Goal: Information Seeking & Learning: Learn about a topic

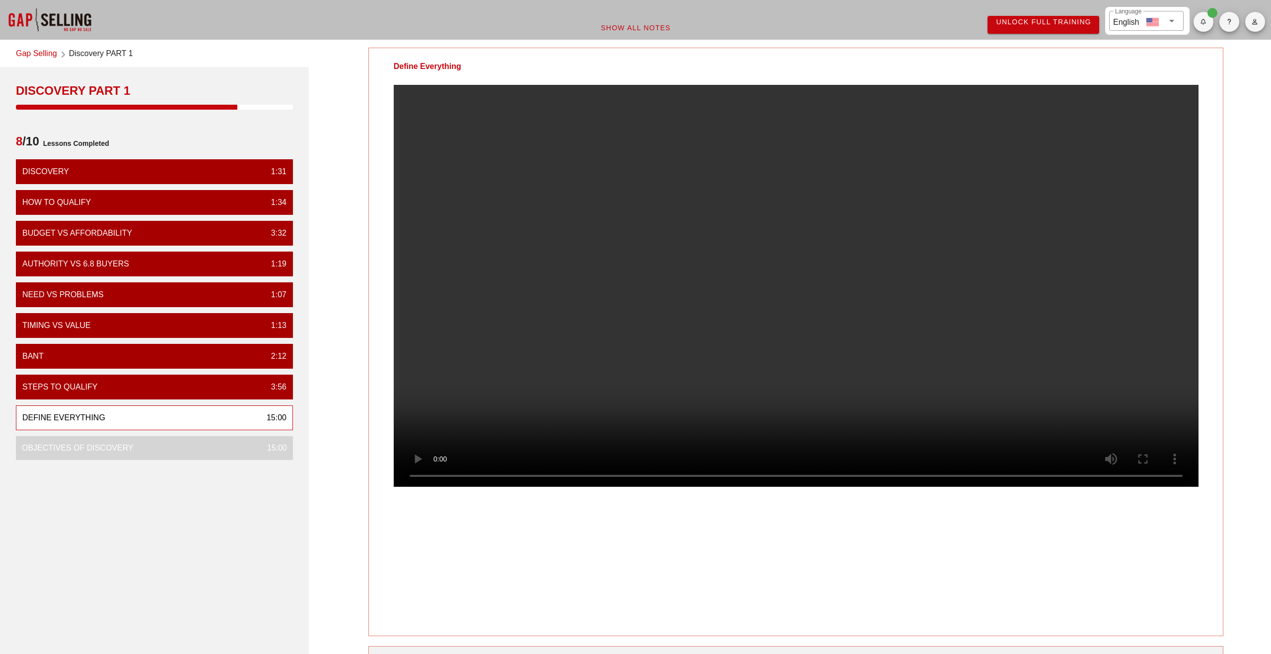
click at [603, 336] on video at bounding box center [796, 286] width 805 height 402
click at [540, 145] on video at bounding box center [796, 286] width 805 height 402
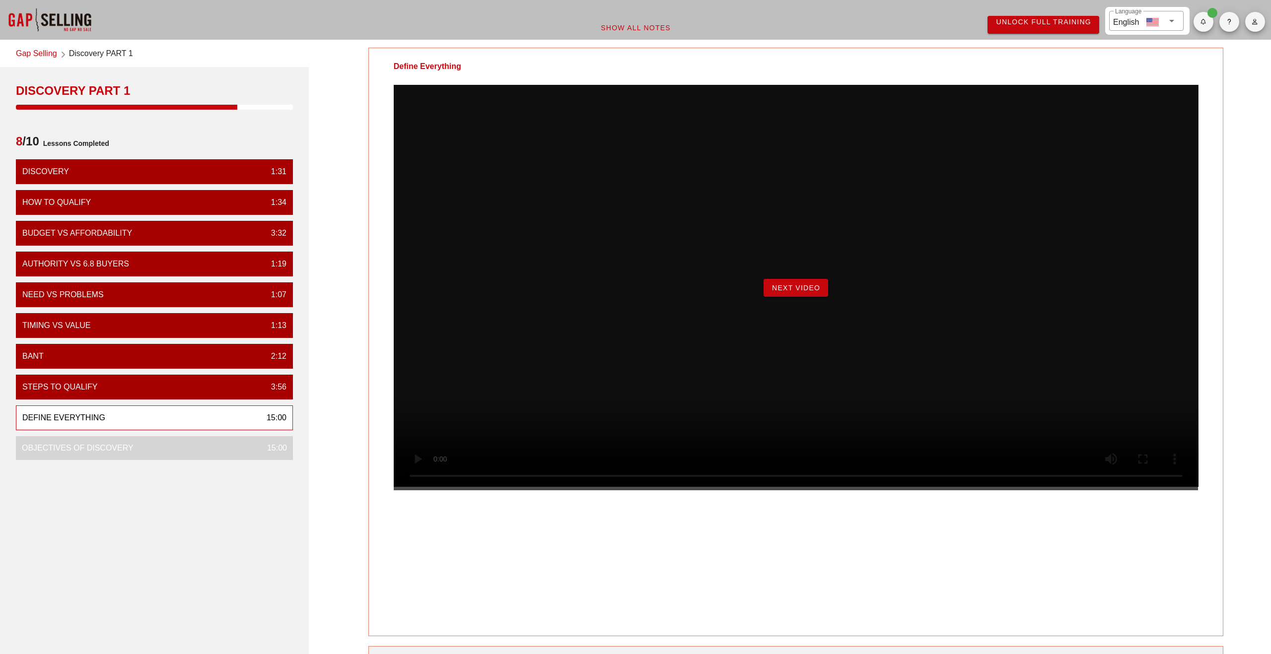
click at [797, 322] on div "Next Video" at bounding box center [796, 288] width 805 height 406
click at [795, 292] on span "Next Video" at bounding box center [796, 288] width 49 height 8
click at [801, 292] on span "Begin Exercise" at bounding box center [796, 288] width 68 height 8
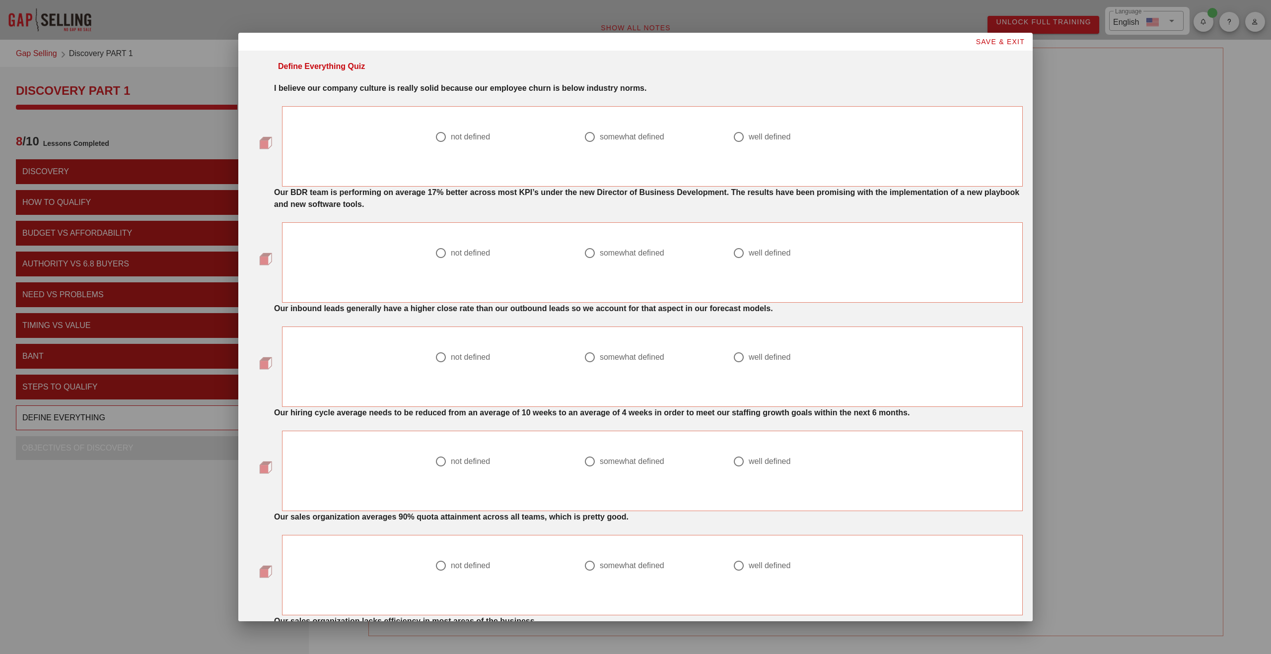
click at [590, 138] on div at bounding box center [589, 137] width 17 height 17
radio input "true"
click at [441, 255] on div at bounding box center [441, 253] width 17 height 17
radio input "true"
click at [435, 360] on div at bounding box center [441, 357] width 17 height 17
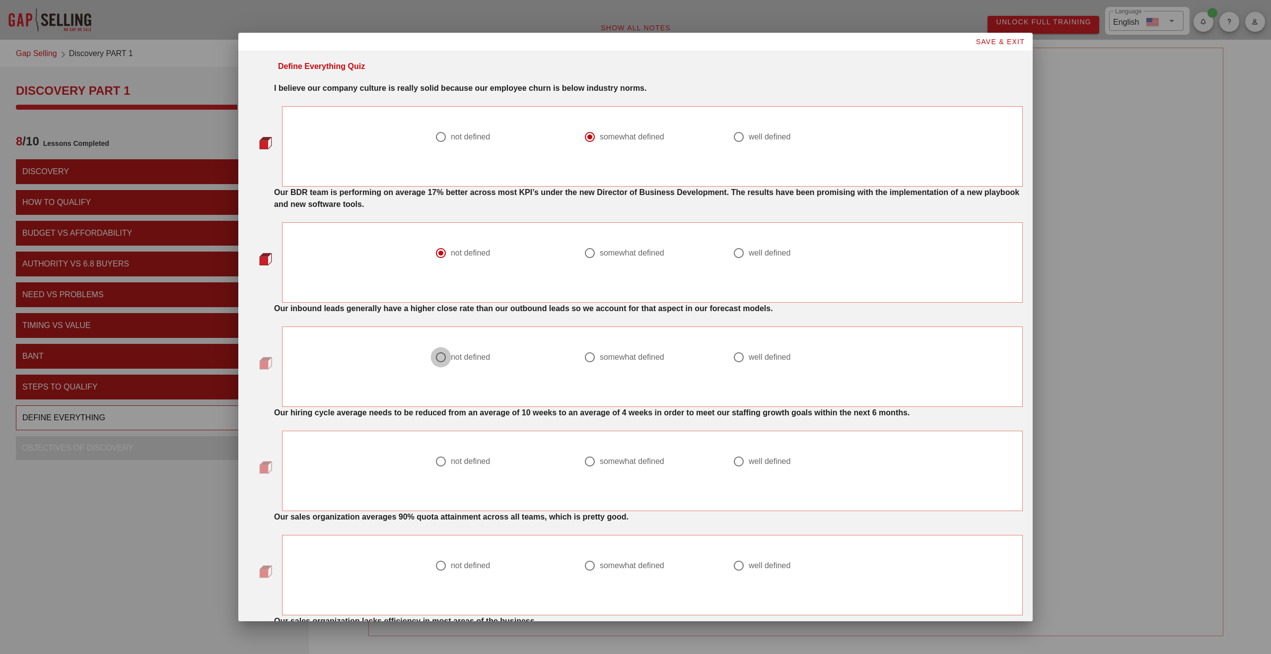
radio input "true"
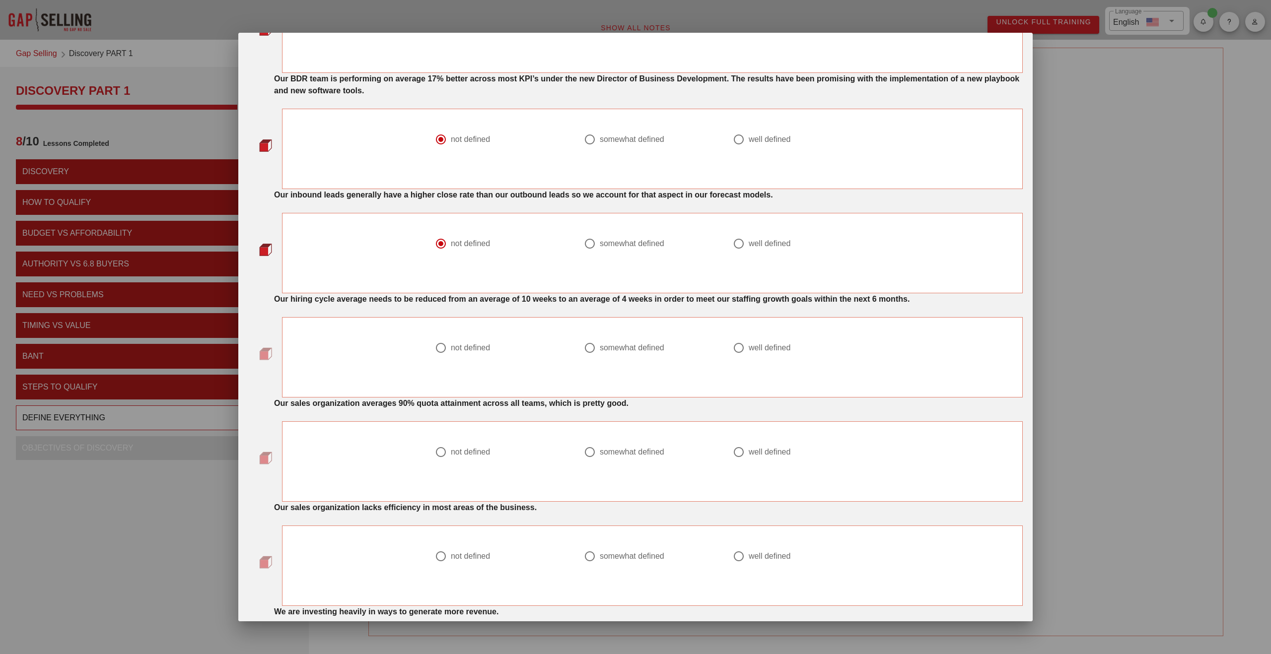
scroll to position [118, 0]
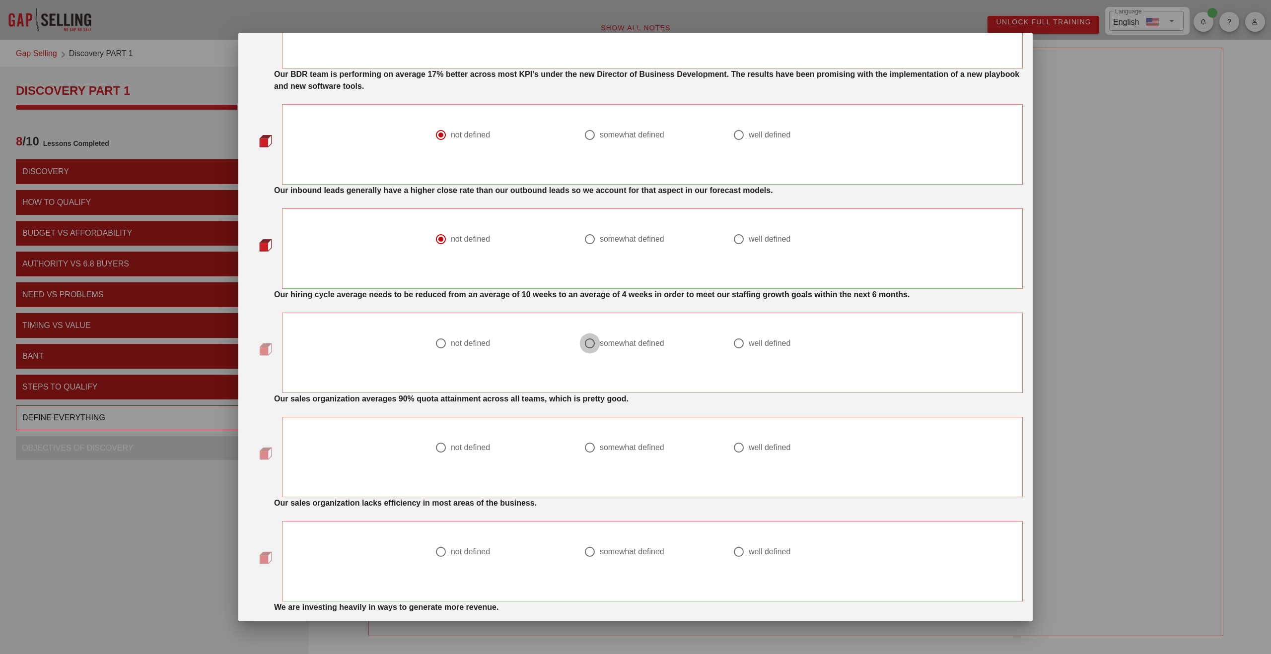
click at [589, 345] on div at bounding box center [589, 343] width 17 height 17
radio input "true"
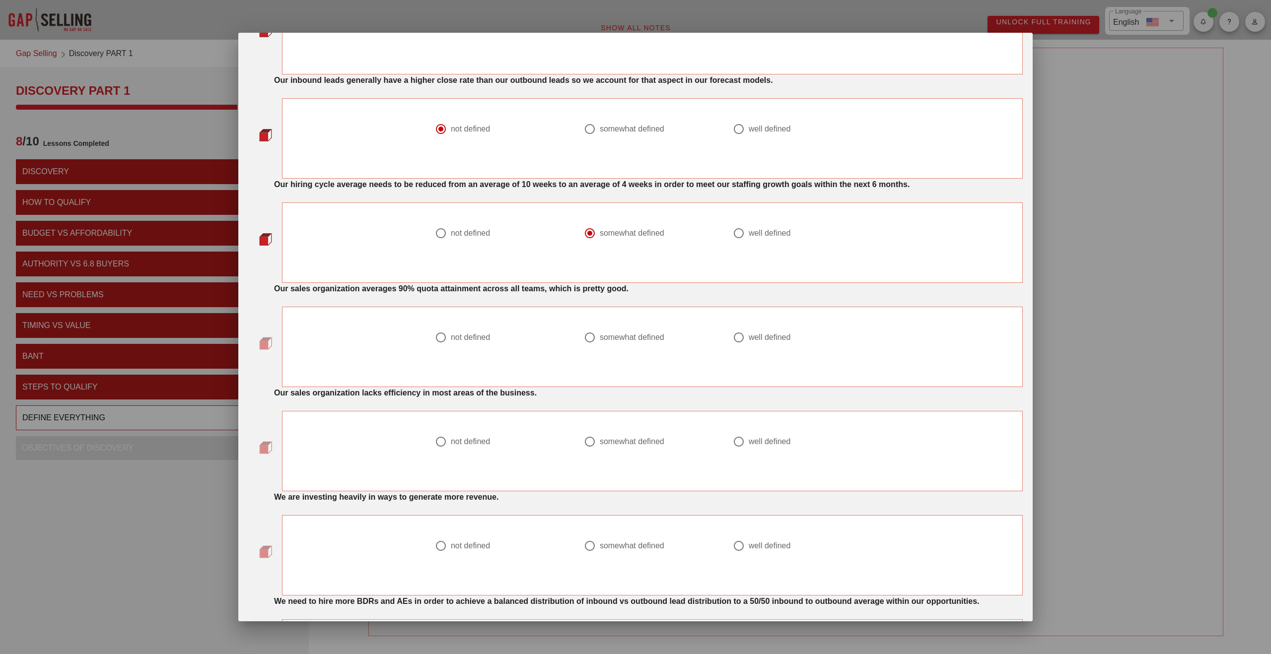
scroll to position [229, 0]
click at [740, 339] on div at bounding box center [738, 337] width 17 height 17
radio input "true"
click at [589, 340] on div at bounding box center [589, 337] width 17 height 17
radio input "true"
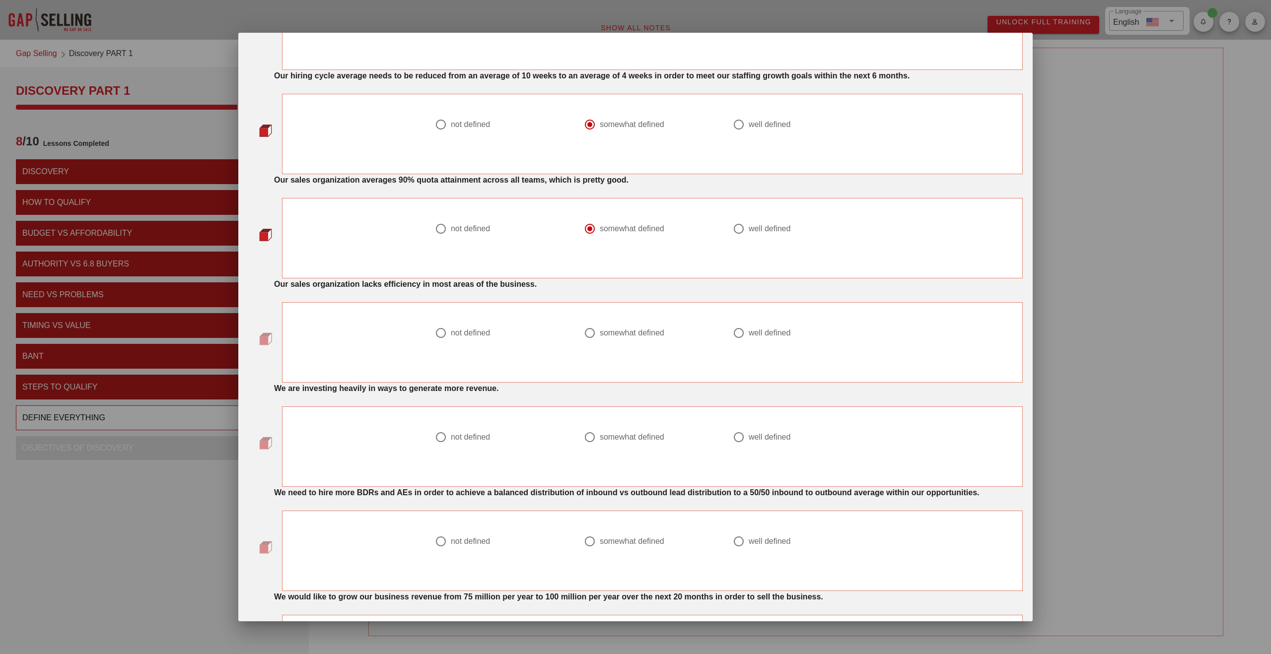
scroll to position [344, 0]
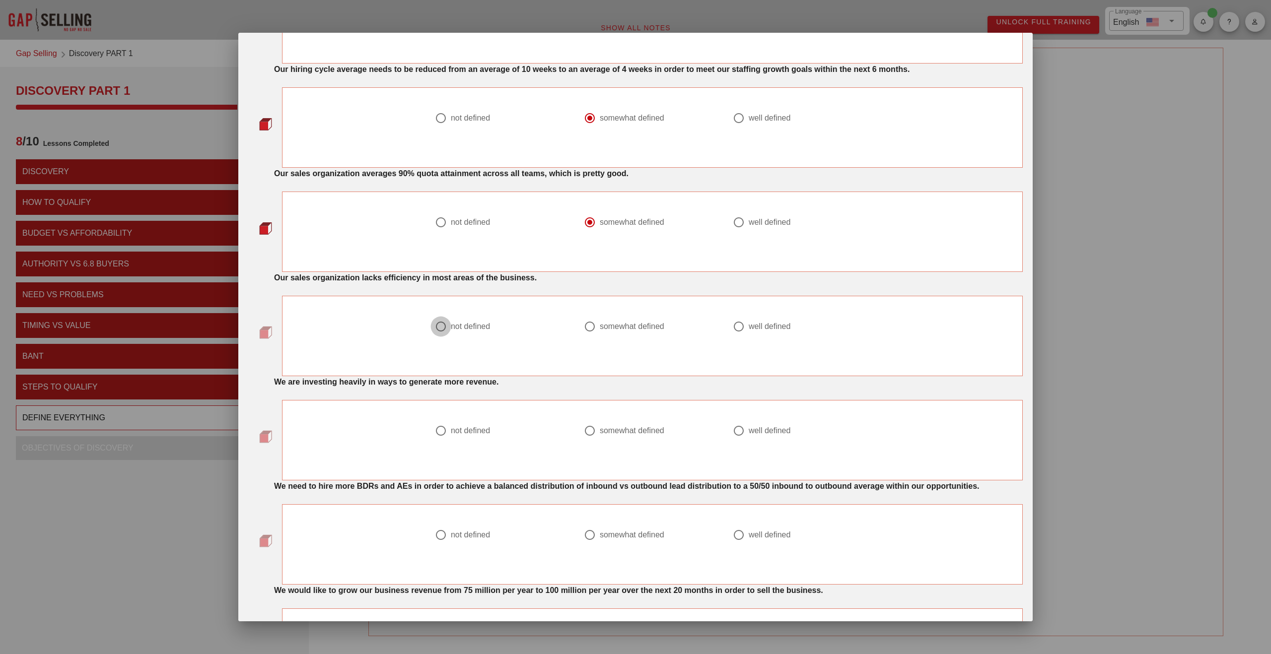
click at [433, 329] on div at bounding box center [441, 326] width 17 height 17
radio input "true"
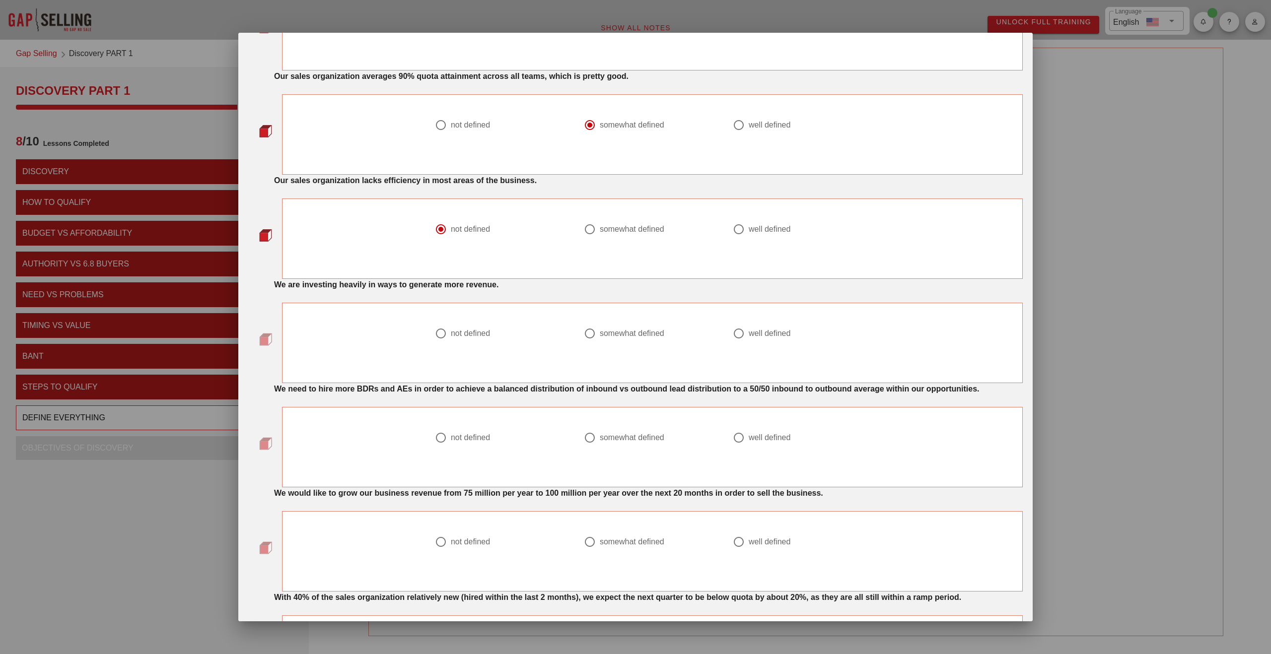
scroll to position [450, 0]
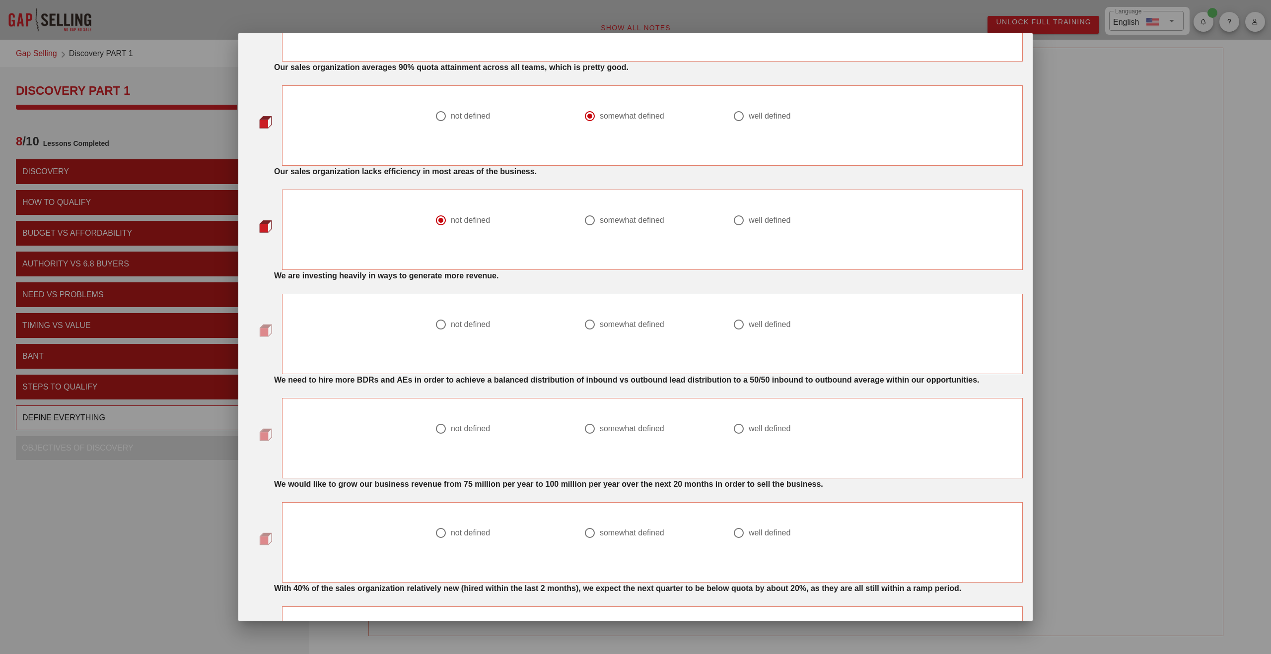
click at [464, 325] on div "not defined" at bounding box center [470, 325] width 39 height 10
radio input "true"
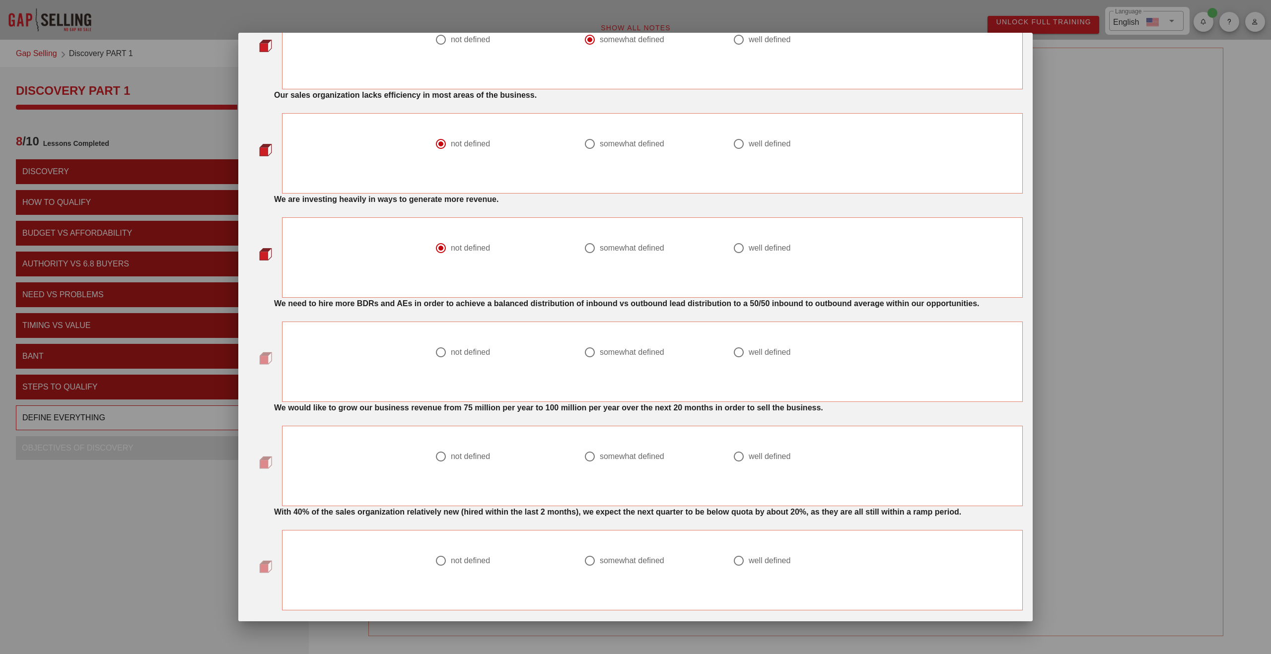
scroll to position [534, 0]
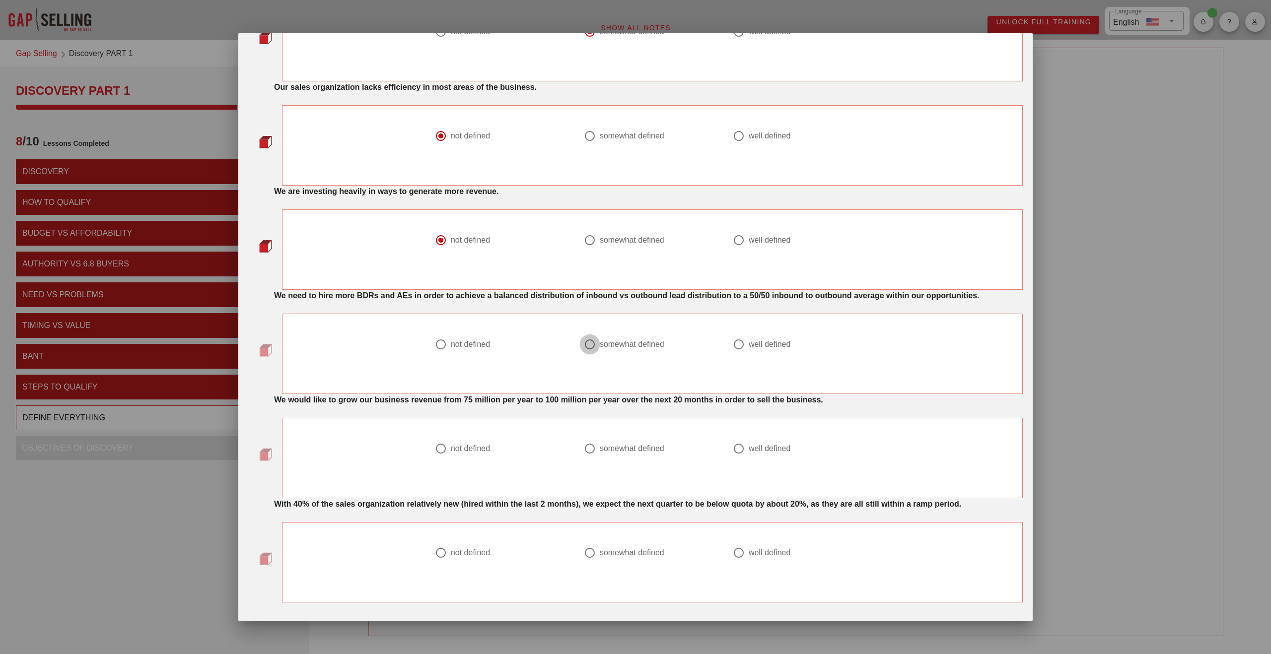
click at [589, 353] on div at bounding box center [589, 344] width 17 height 17
radio input "true"
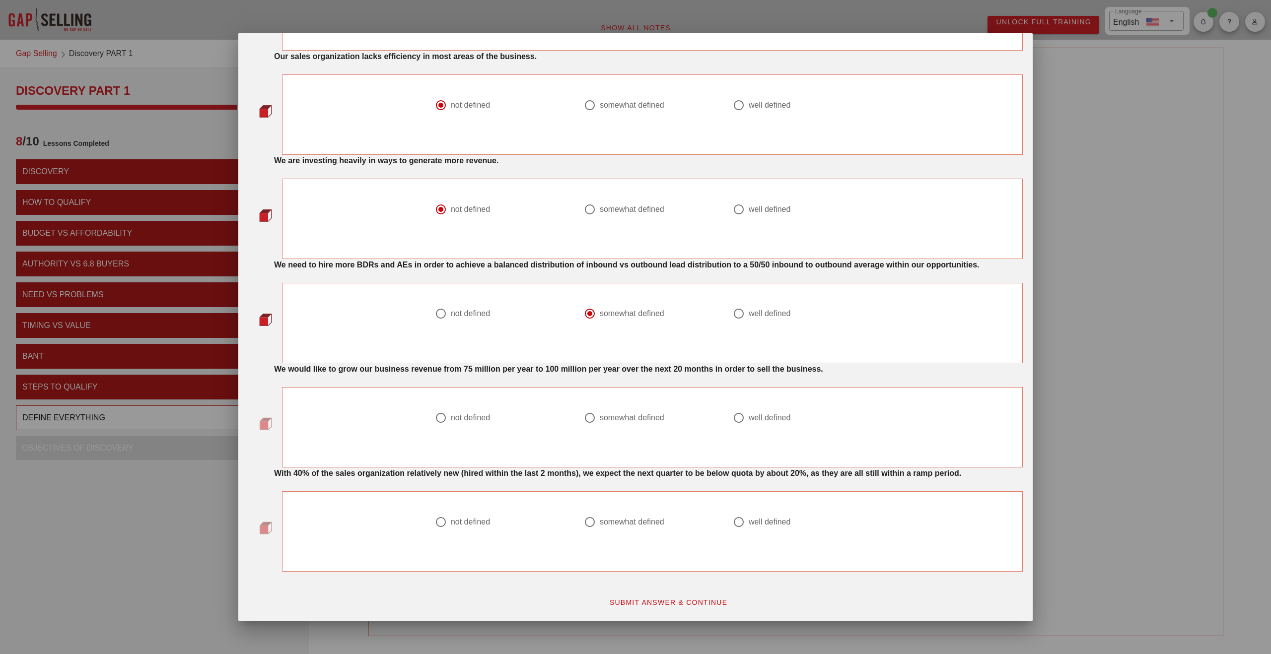
scroll to position [589, 0]
click at [741, 410] on div at bounding box center [738, 418] width 17 height 17
radio input "true"
click at [589, 523] on div at bounding box center [589, 522] width 17 height 17
radio input "true"
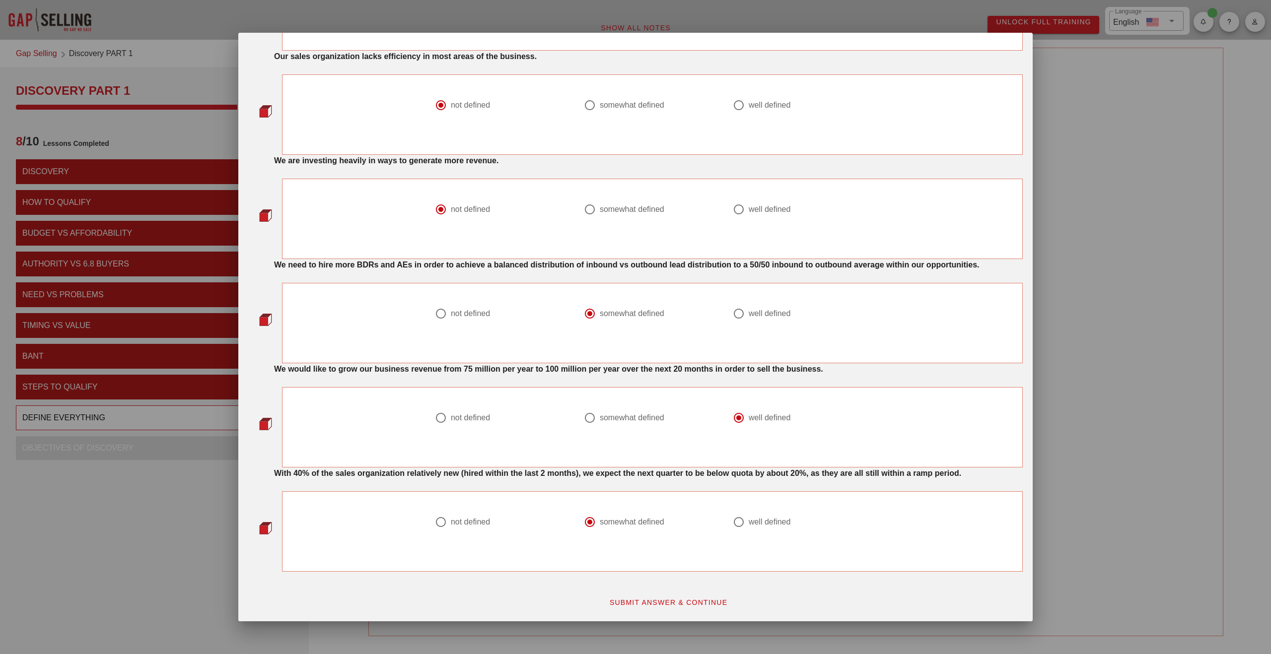
click at [691, 596] on button "SUBMIT ANSWER & CONTINUE" at bounding box center [668, 603] width 135 height 18
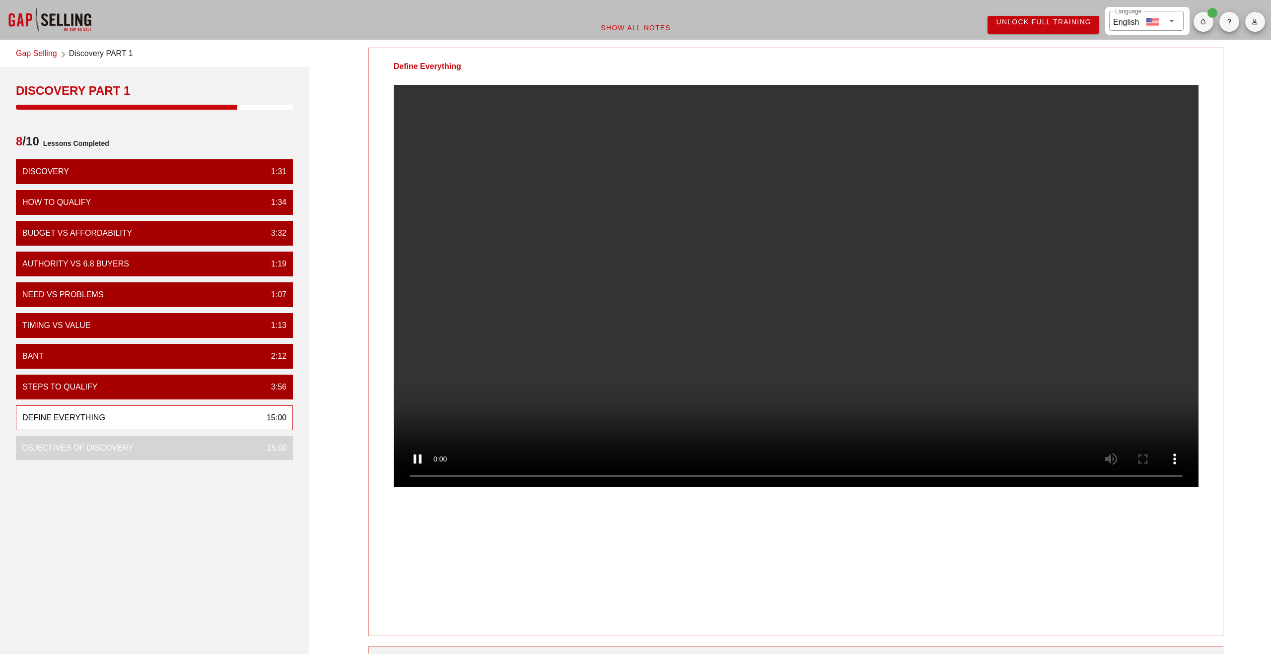
scroll to position [0, 0]
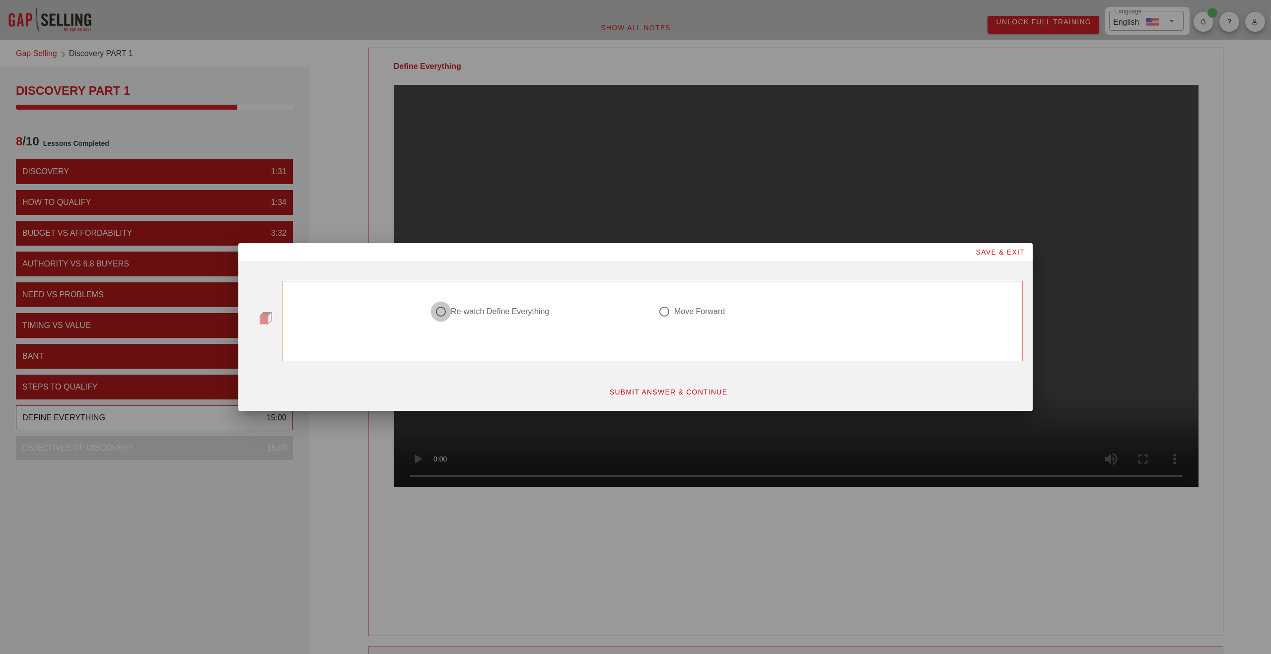
click at [443, 312] on div at bounding box center [441, 311] width 17 height 17
radio input "true"
click at [651, 396] on span "SUBMIT ANSWER & CONTINUE" at bounding box center [668, 392] width 119 height 8
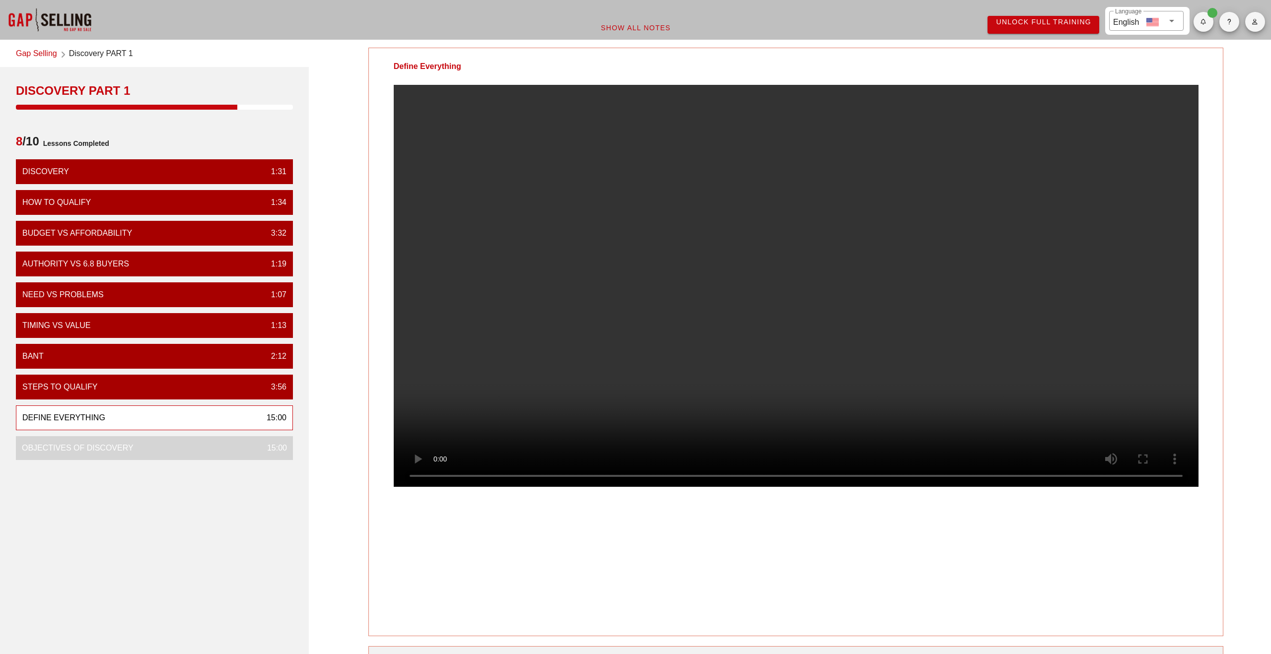
click at [917, 602] on div "Define Everything" at bounding box center [796, 342] width 856 height 589
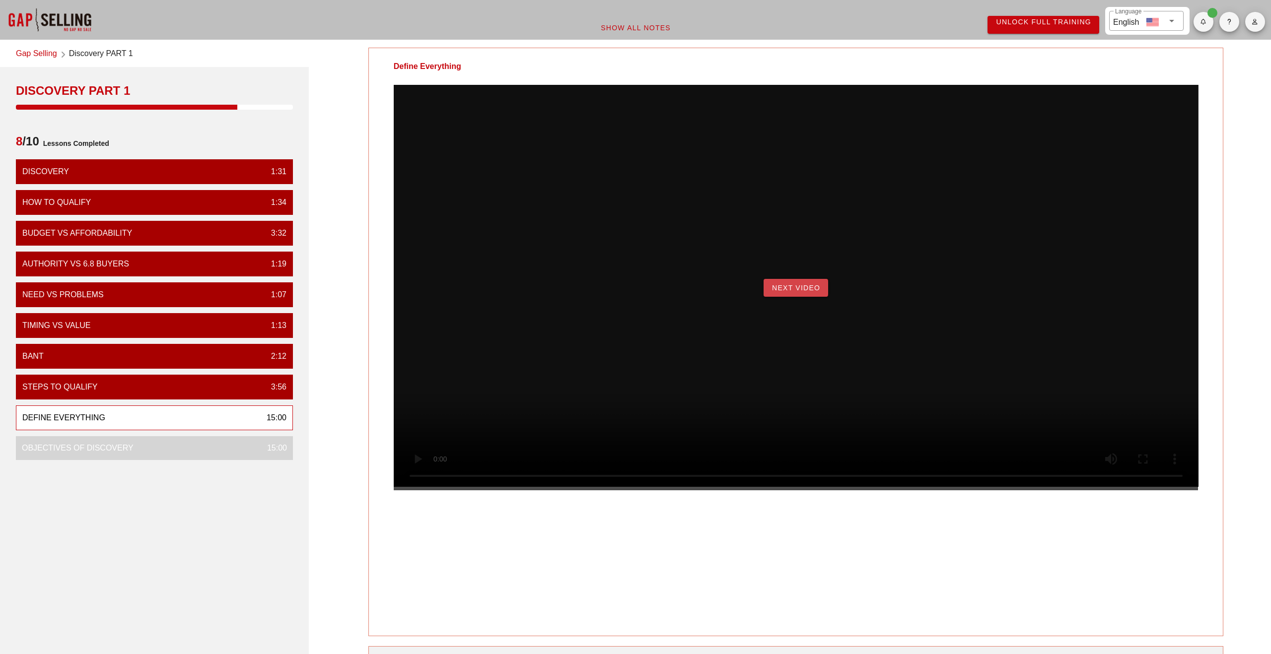
click at [794, 297] on button "Next Video" at bounding box center [796, 288] width 65 height 18
click at [781, 292] on span "Begin Exercise" at bounding box center [796, 288] width 68 height 8
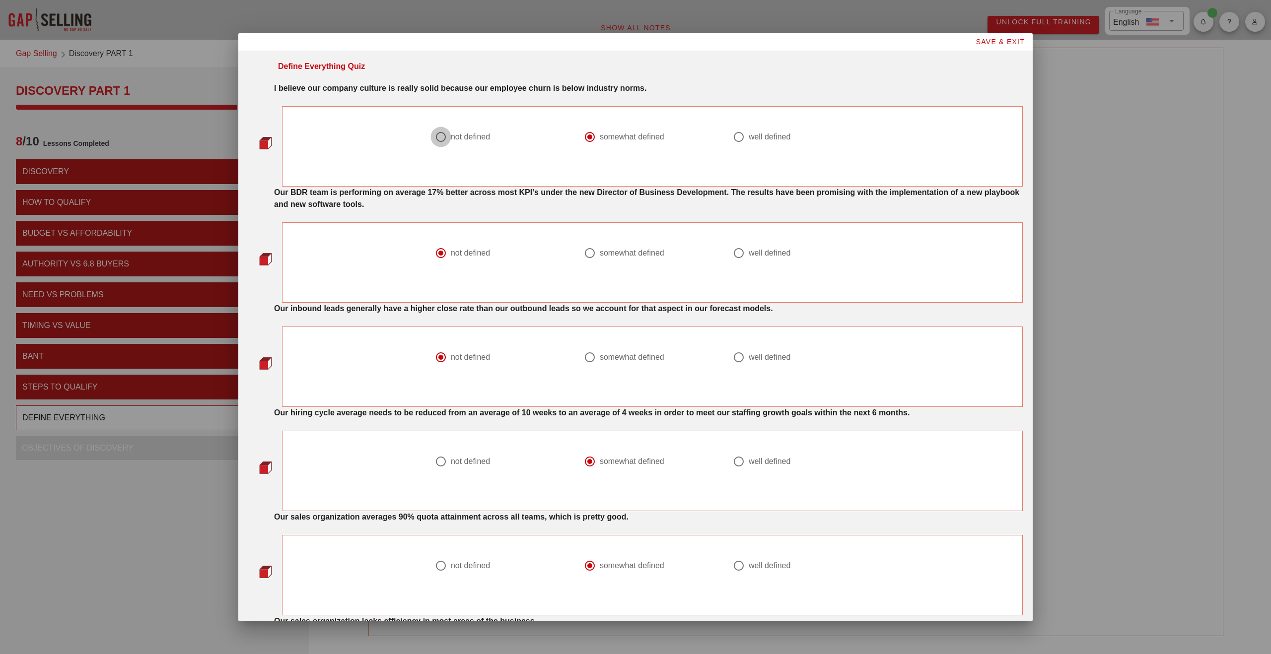
click at [441, 141] on div at bounding box center [441, 137] width 17 height 17
radio input "true"
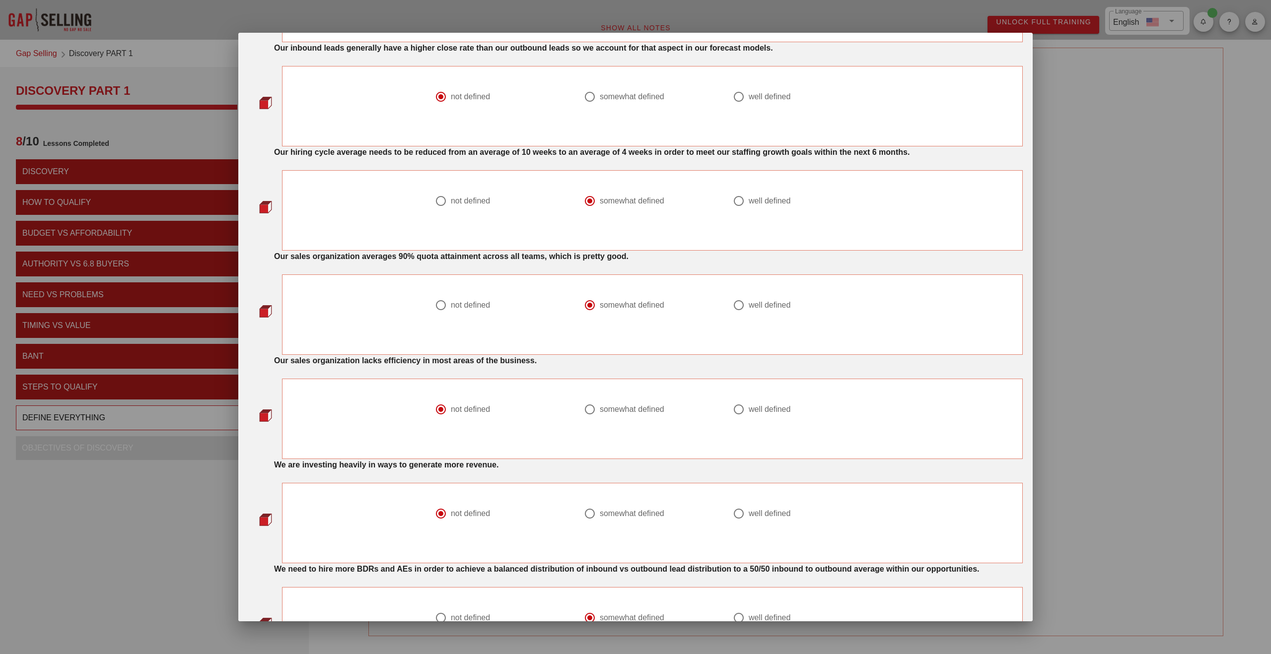
scroll to position [264, 0]
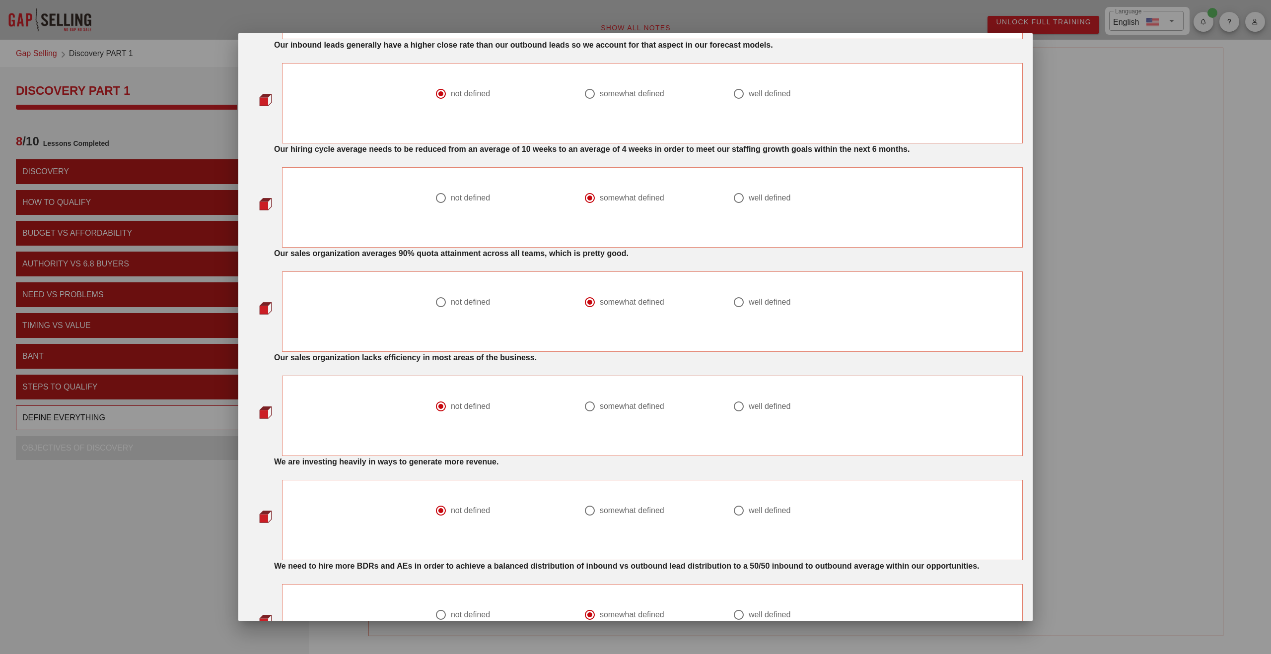
click at [444, 199] on div at bounding box center [441, 198] width 17 height 17
radio input "true"
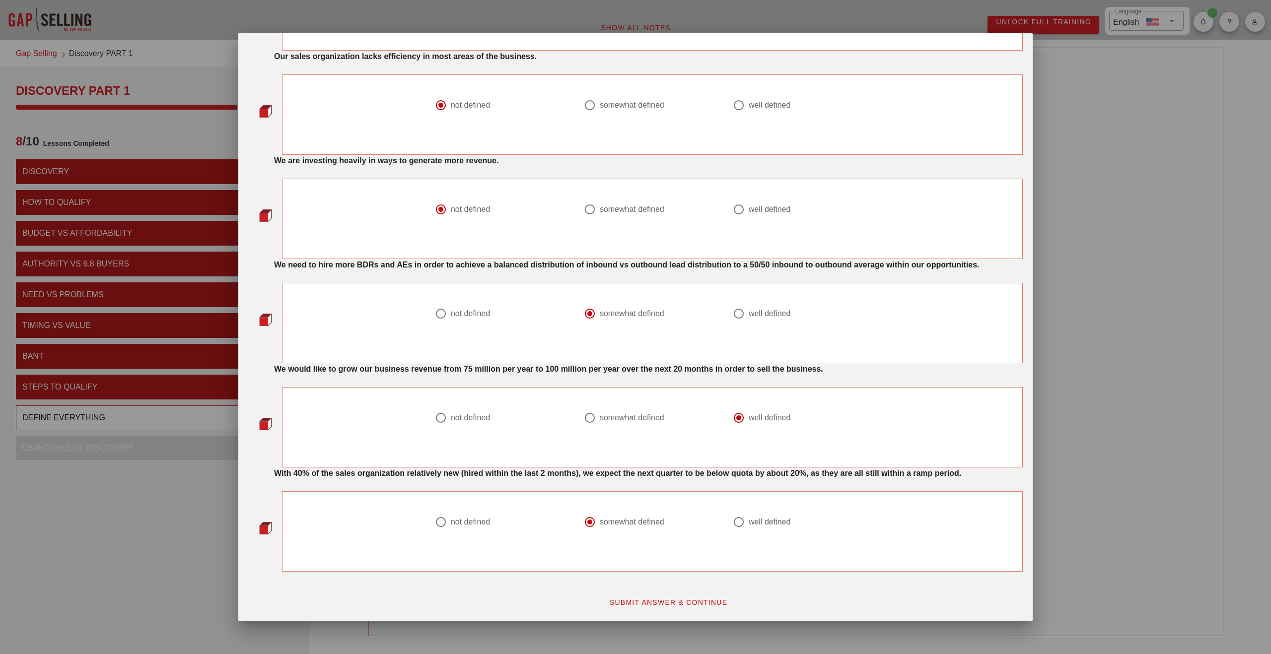
scroll to position [573, 0]
click at [438, 319] on div at bounding box center [441, 313] width 17 height 17
radio input "true"
click at [459, 528] on div at bounding box center [503, 534] width 137 height 12
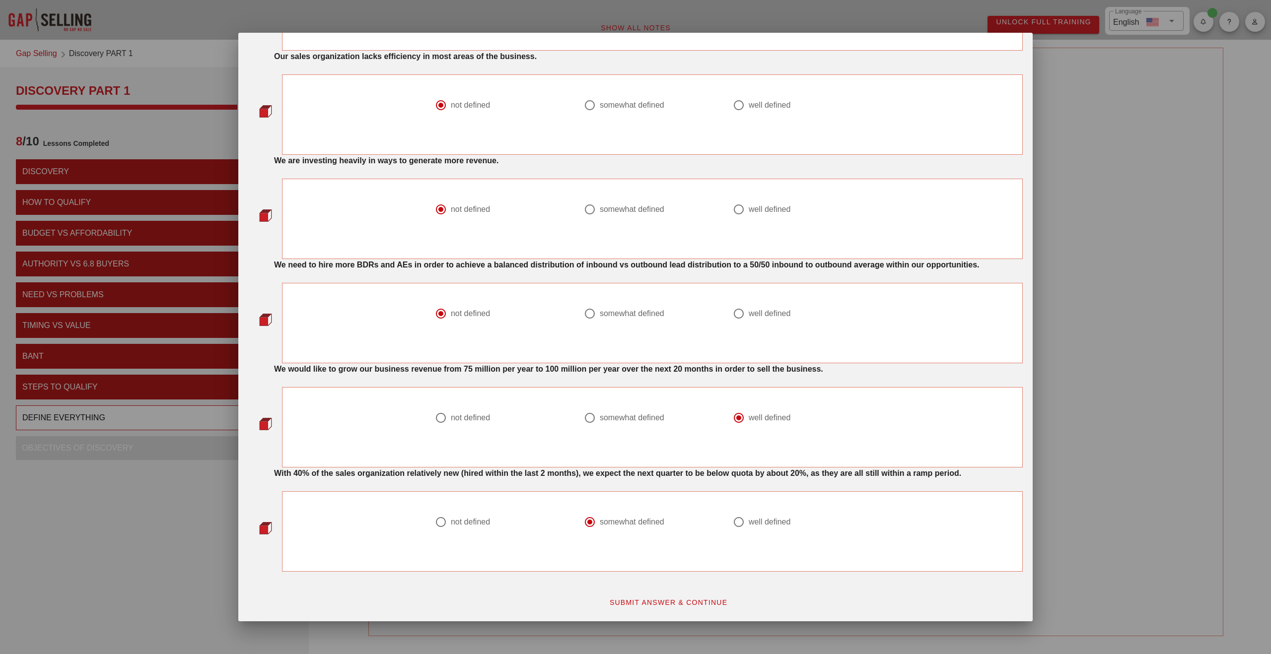
click at [434, 522] on div at bounding box center [441, 522] width 17 height 17
radio input "true"
click at [662, 604] on span "SUBMIT ANSWER & CONTINUE" at bounding box center [668, 603] width 119 height 8
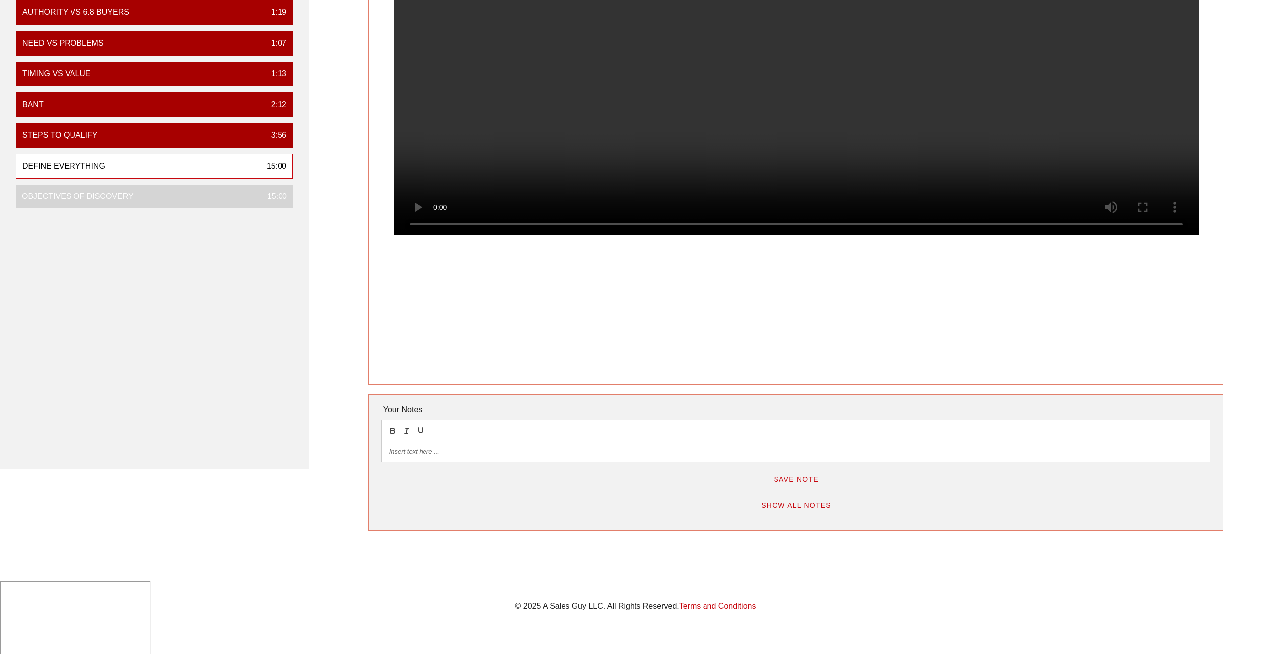
scroll to position [0, 0]
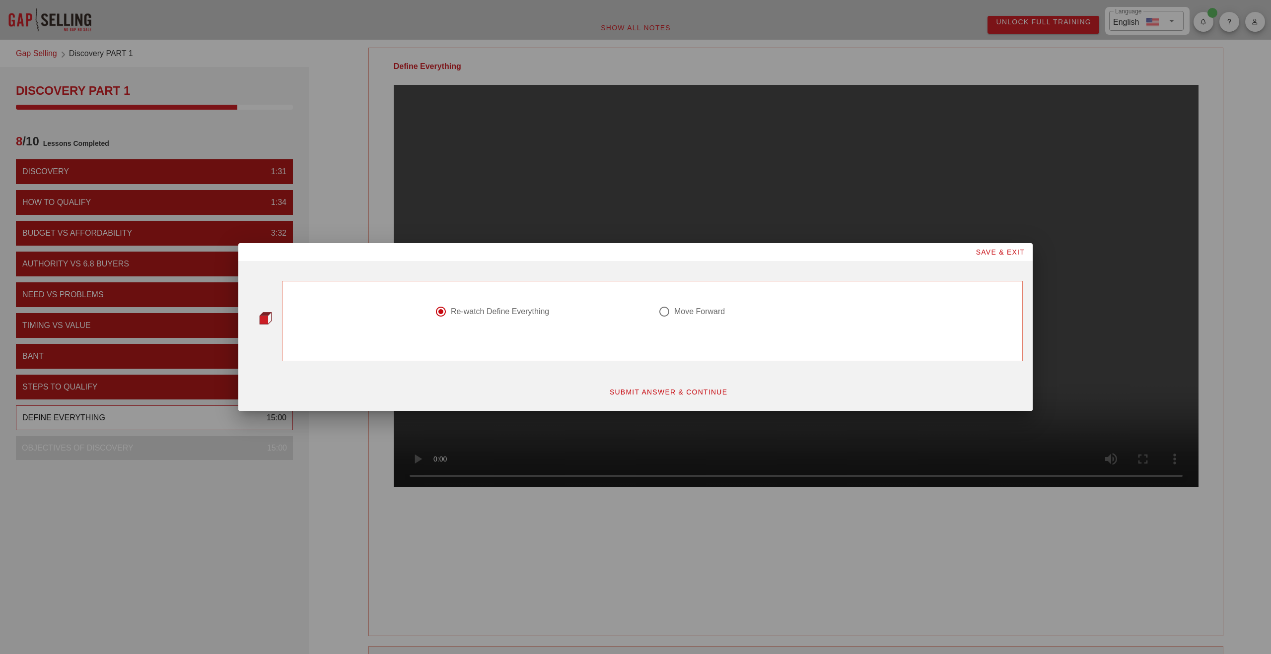
click at [694, 311] on div "Move Forward" at bounding box center [699, 312] width 51 height 10
radio input "false"
radio input "true"
click at [669, 389] on span "SUBMIT ANSWER & CONTINUE" at bounding box center [668, 392] width 119 height 8
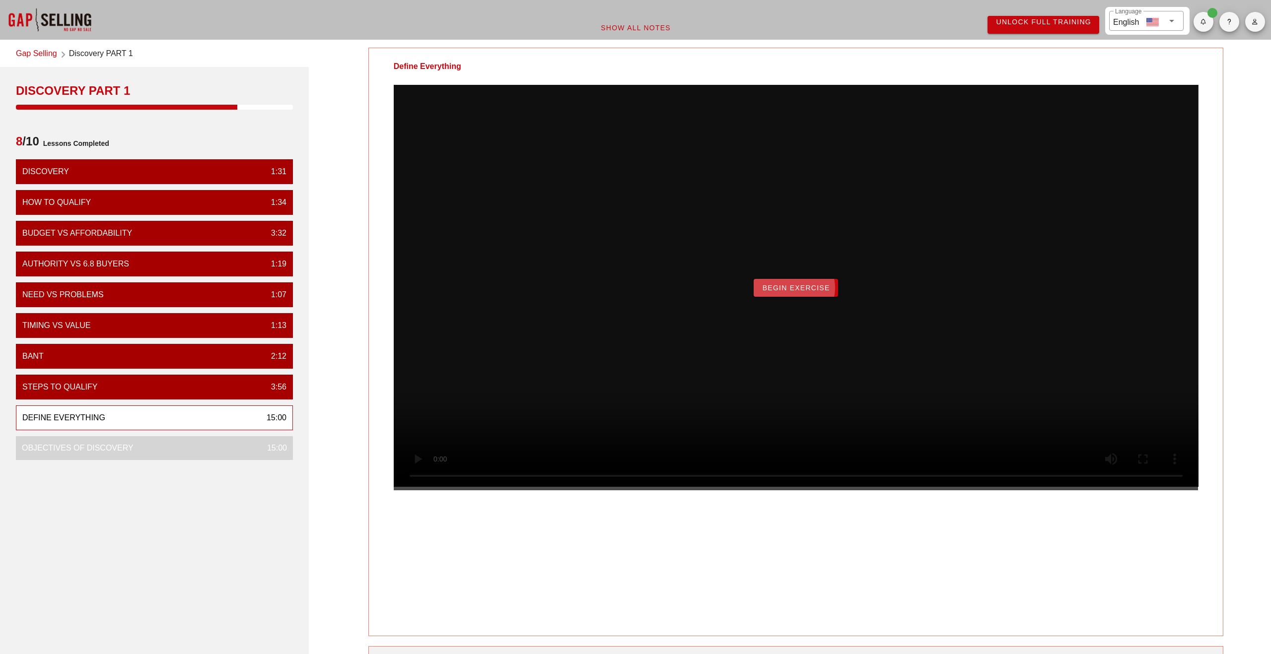
click at [798, 292] on span "Begin Exercise" at bounding box center [796, 288] width 68 height 8
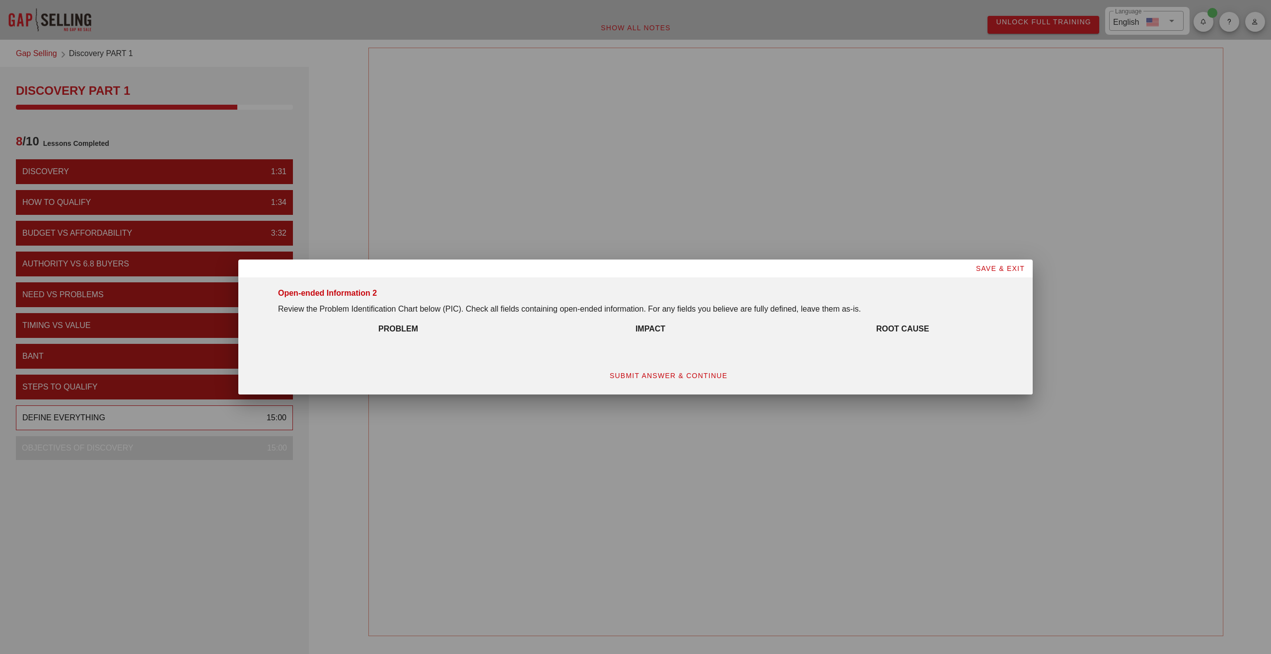
click at [690, 374] on span "SUBMIT ANSWER & CONTINUE" at bounding box center [668, 376] width 119 height 8
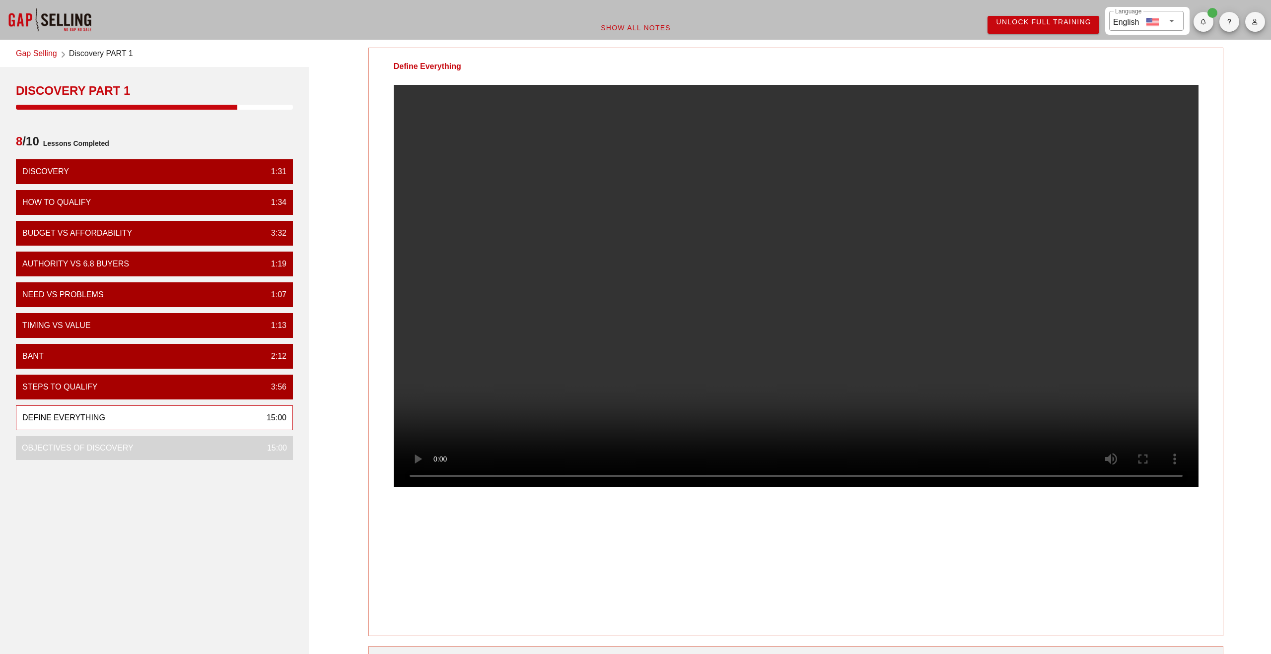
click at [488, 342] on video at bounding box center [796, 286] width 805 height 402
click at [574, 207] on video at bounding box center [796, 286] width 805 height 402
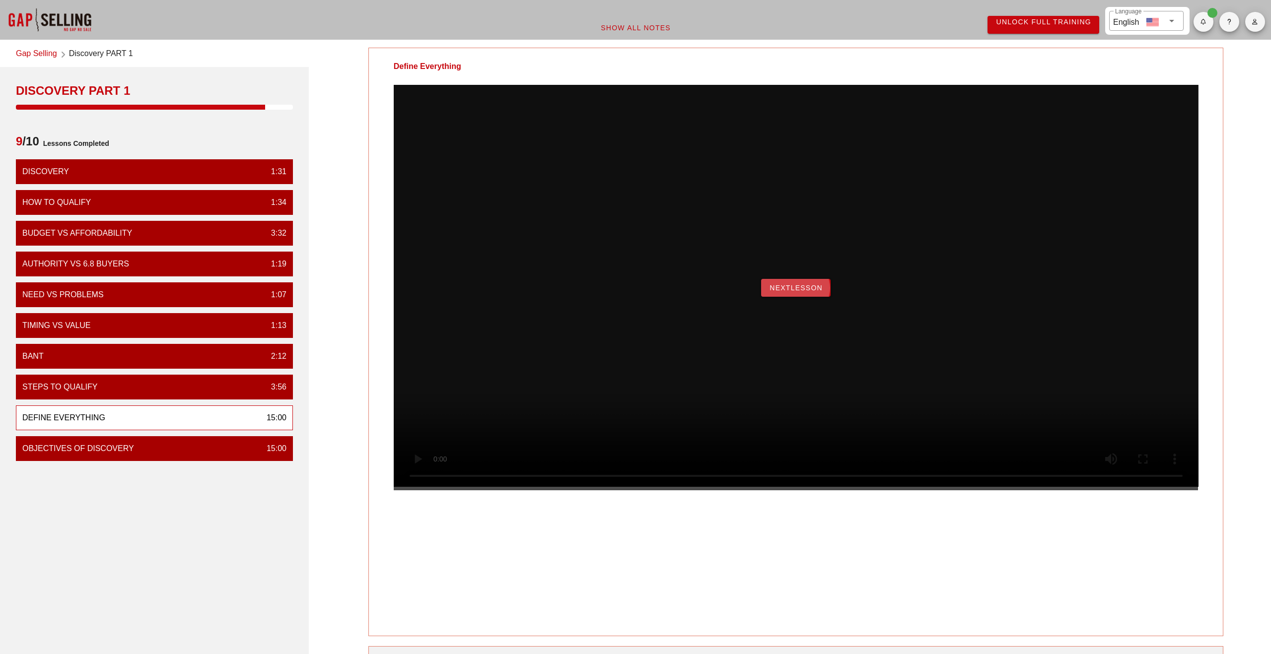
click at [772, 292] on span "NextLesson" at bounding box center [796, 288] width 54 height 8
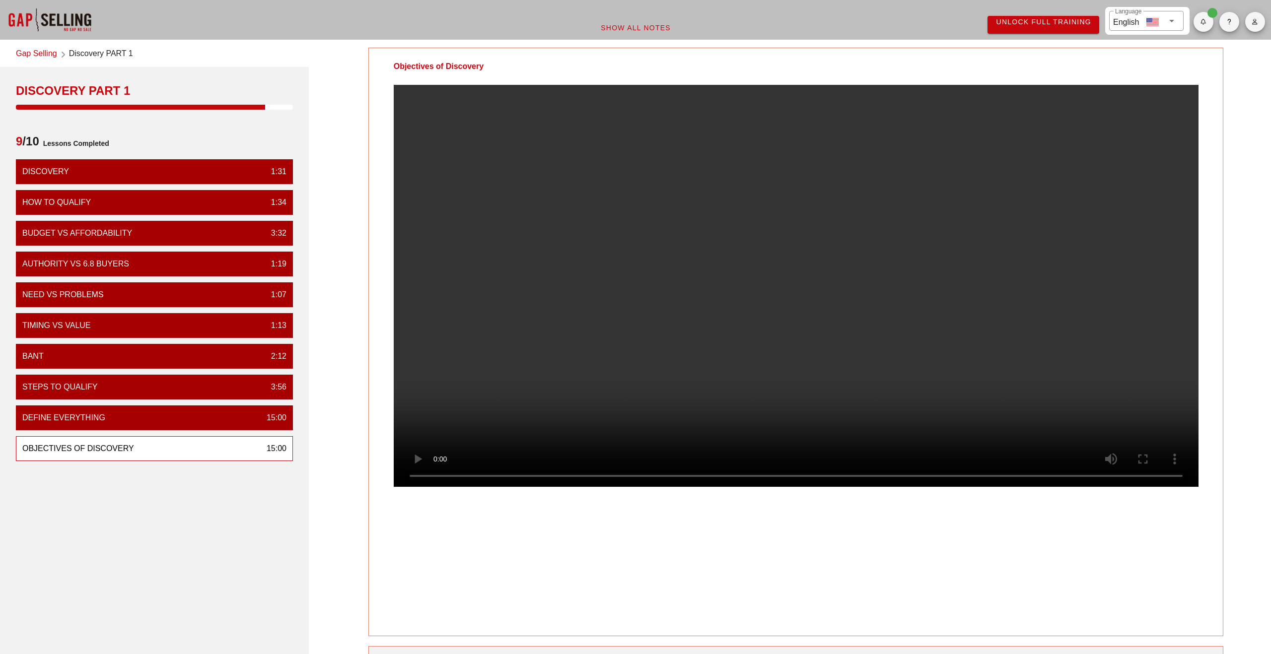
click at [575, 313] on video at bounding box center [796, 286] width 805 height 402
click at [764, 406] on video at bounding box center [796, 286] width 805 height 402
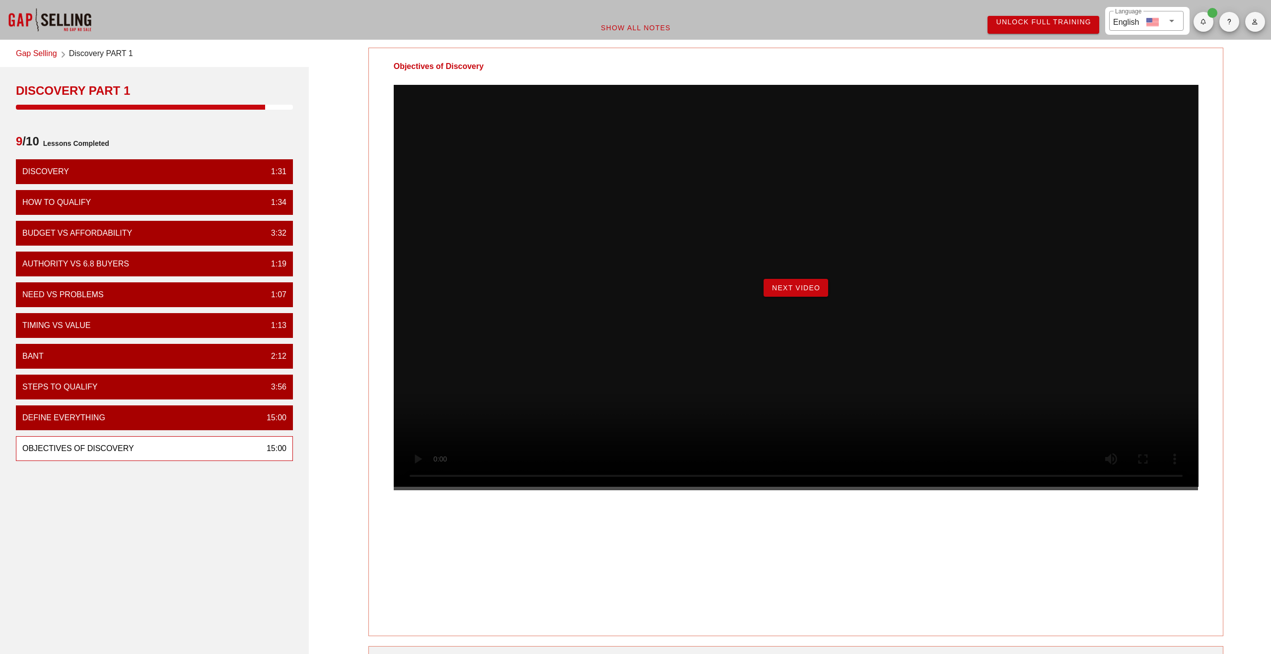
click at [793, 297] on button "Next Video" at bounding box center [796, 288] width 65 height 18
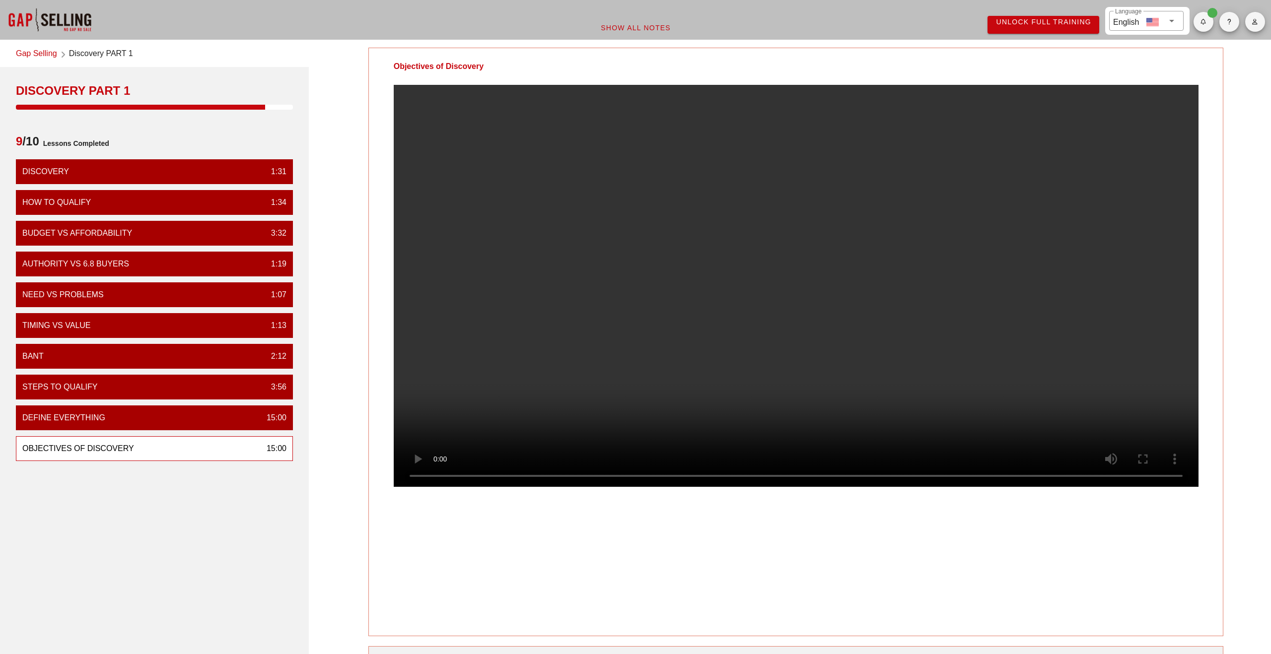
click at [579, 316] on video at bounding box center [796, 286] width 805 height 402
click at [608, 357] on video at bounding box center [796, 286] width 805 height 402
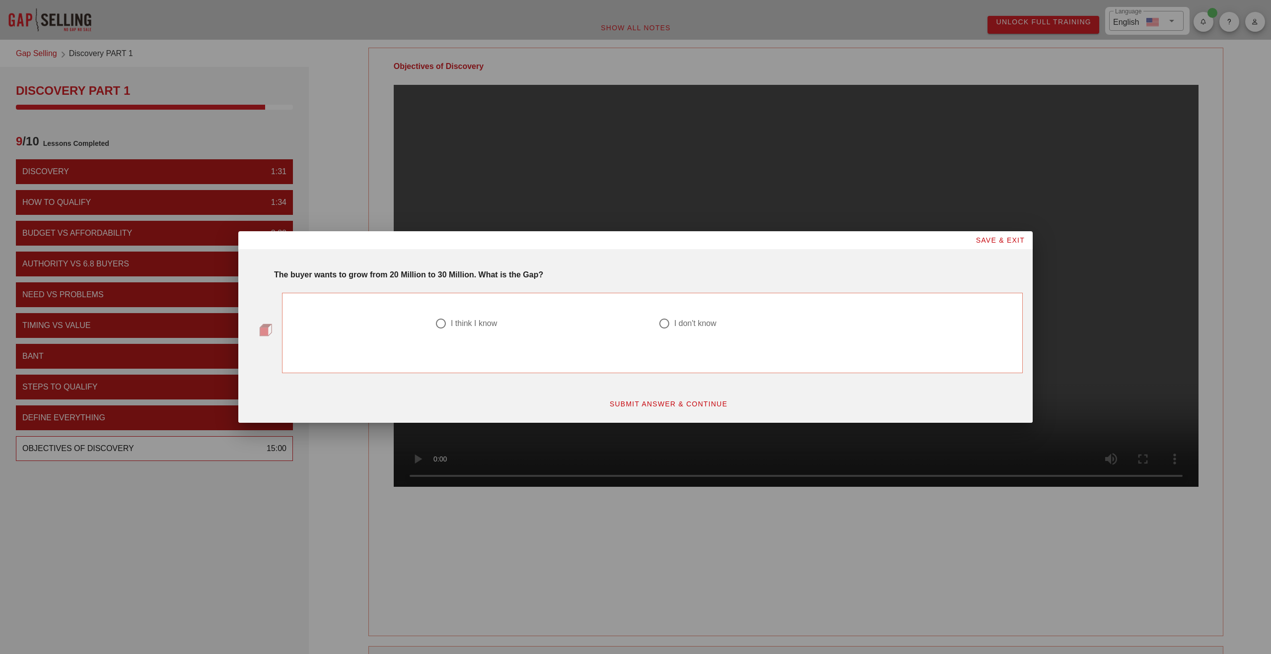
click at [666, 322] on div at bounding box center [664, 323] width 17 height 17
radio input "true"
click at [676, 401] on span "SUBMIT ANSWER & CONTINUE" at bounding box center [668, 404] width 119 height 8
click at [663, 325] on div at bounding box center [664, 323] width 17 height 17
radio input "true"
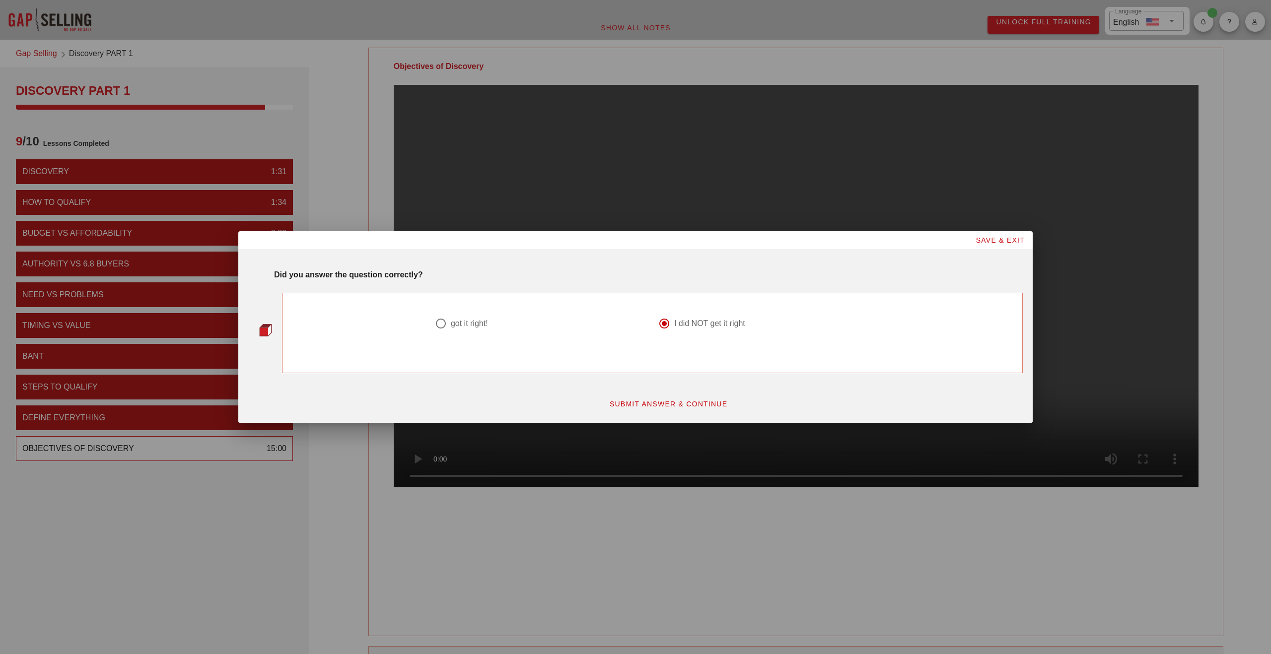
click at [677, 404] on span "SUBMIT ANSWER & CONTINUE" at bounding box center [668, 404] width 119 height 8
click at [690, 324] on div "I don't know" at bounding box center [695, 324] width 42 height 10
radio input "true"
click at [675, 407] on span "SUBMIT ANSWER & CONTINUE" at bounding box center [668, 404] width 119 height 8
click at [441, 319] on div at bounding box center [441, 323] width 17 height 17
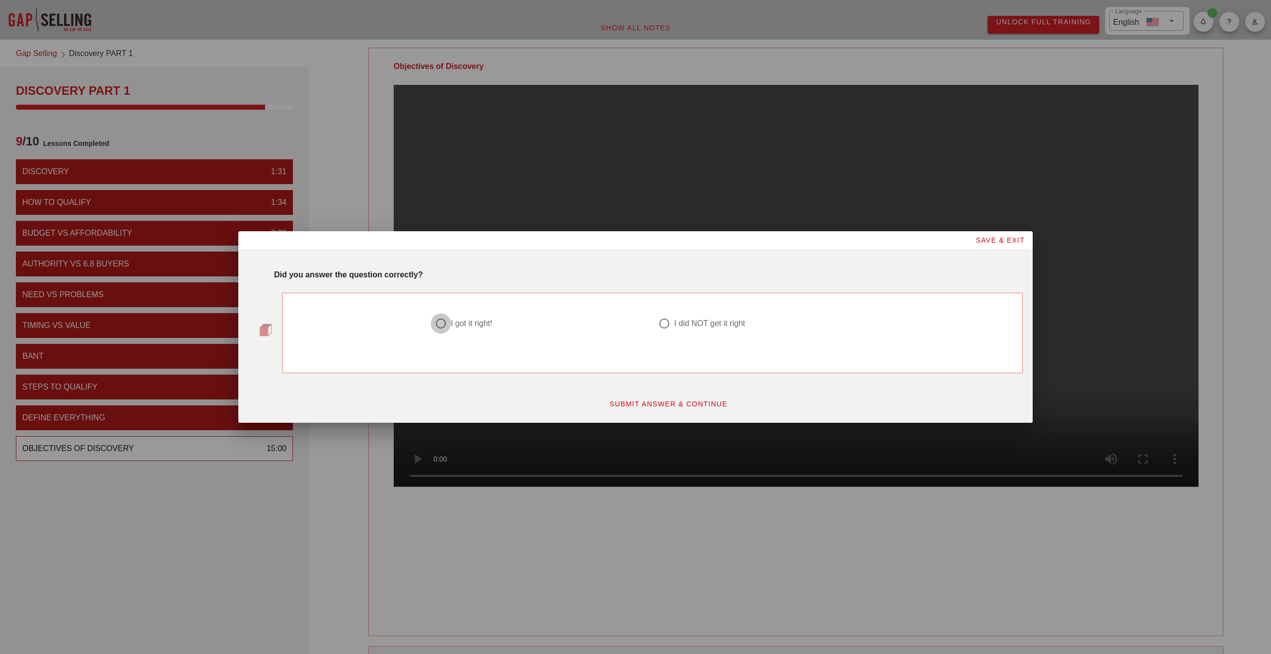
radio input "true"
click at [683, 411] on button "SUBMIT ANSWER & CONTINUE" at bounding box center [668, 404] width 135 height 18
click at [440, 323] on div at bounding box center [441, 323] width 17 height 17
radio input "true"
click at [641, 407] on span "SUBMIT ANSWER & CONTINUE" at bounding box center [668, 404] width 119 height 8
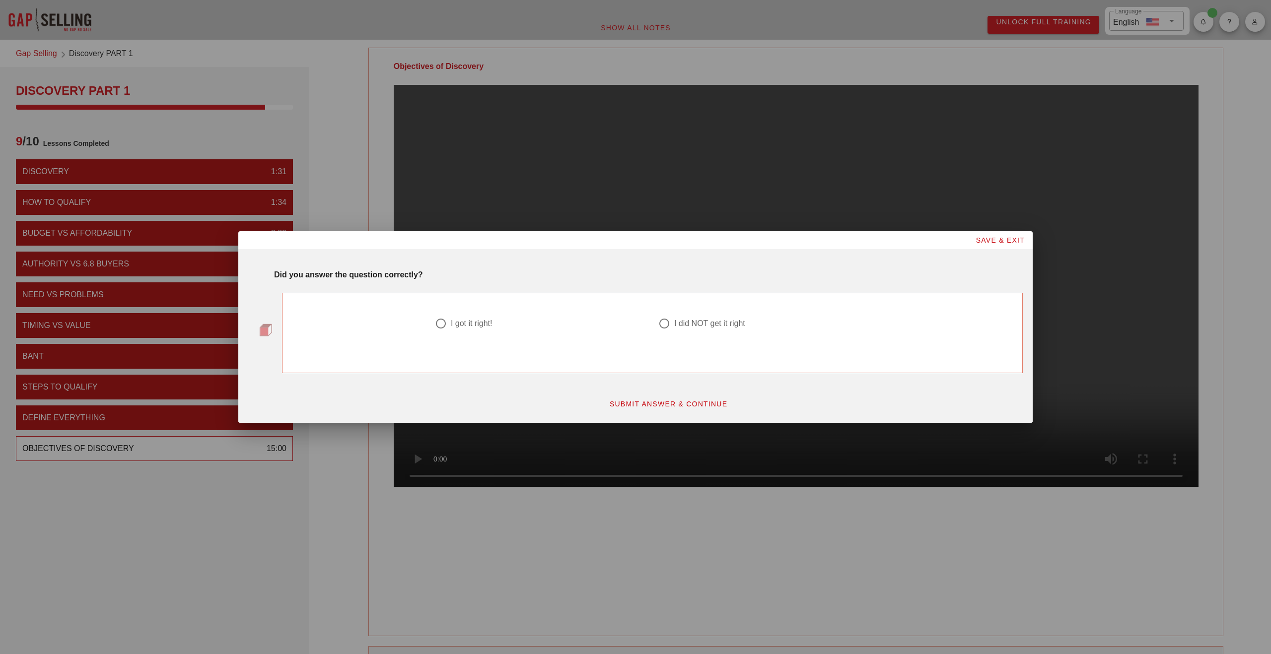
click at [659, 326] on div at bounding box center [664, 323] width 17 height 17
radio input "true"
click at [670, 400] on span "SUBMIT ANSWER & CONTINUE" at bounding box center [668, 404] width 119 height 8
click at [663, 325] on div at bounding box center [664, 323] width 17 height 17
radio input "true"
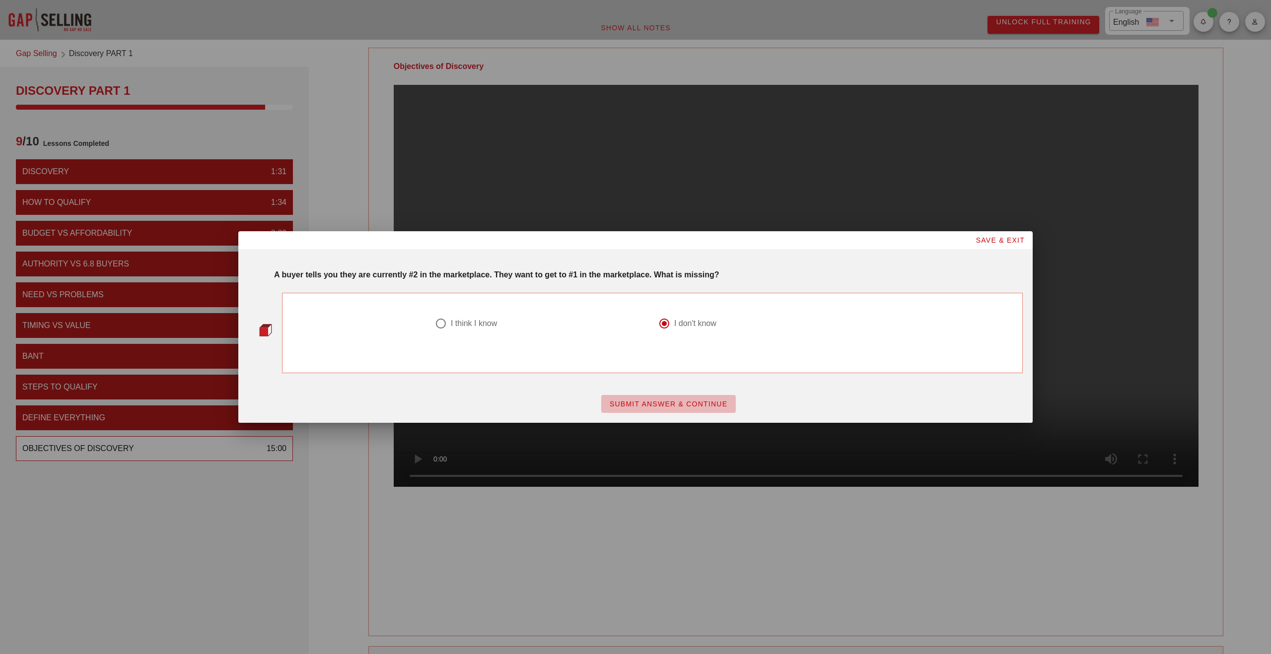
click at [658, 408] on span "SUBMIT ANSWER & CONTINUE" at bounding box center [668, 404] width 119 height 8
click at [665, 328] on div at bounding box center [664, 323] width 17 height 17
radio input "true"
click at [658, 402] on span "SUBMIT ANSWER & CONTINUE" at bounding box center [668, 404] width 119 height 8
click at [472, 323] on div "I think I know" at bounding box center [474, 324] width 46 height 10
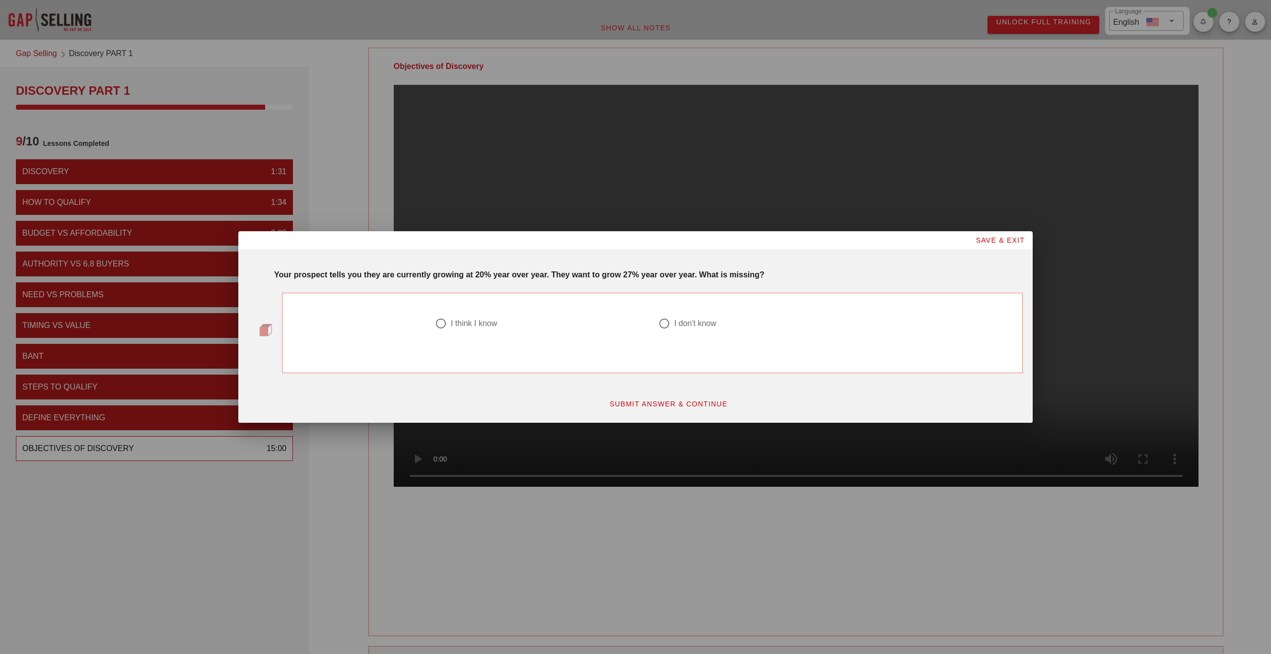
radio input "true"
click at [667, 400] on span "SUBMIT ANSWER & CONTINUE" at bounding box center [668, 404] width 119 height 8
click at [671, 324] on div at bounding box center [664, 323] width 17 height 17
radio input "true"
click at [650, 400] on span "SUBMIT ANSWER & CONTINUE" at bounding box center [668, 404] width 119 height 8
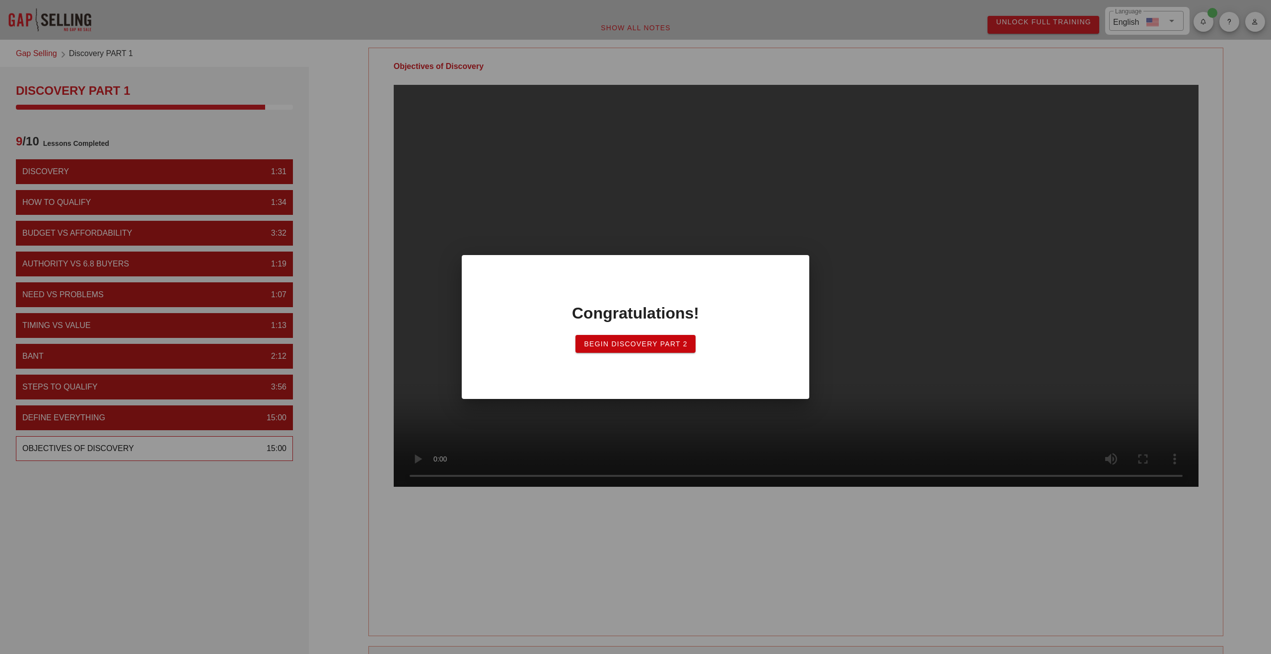
click at [649, 345] on span "Begin Discovery Part 2" at bounding box center [635, 344] width 104 height 8
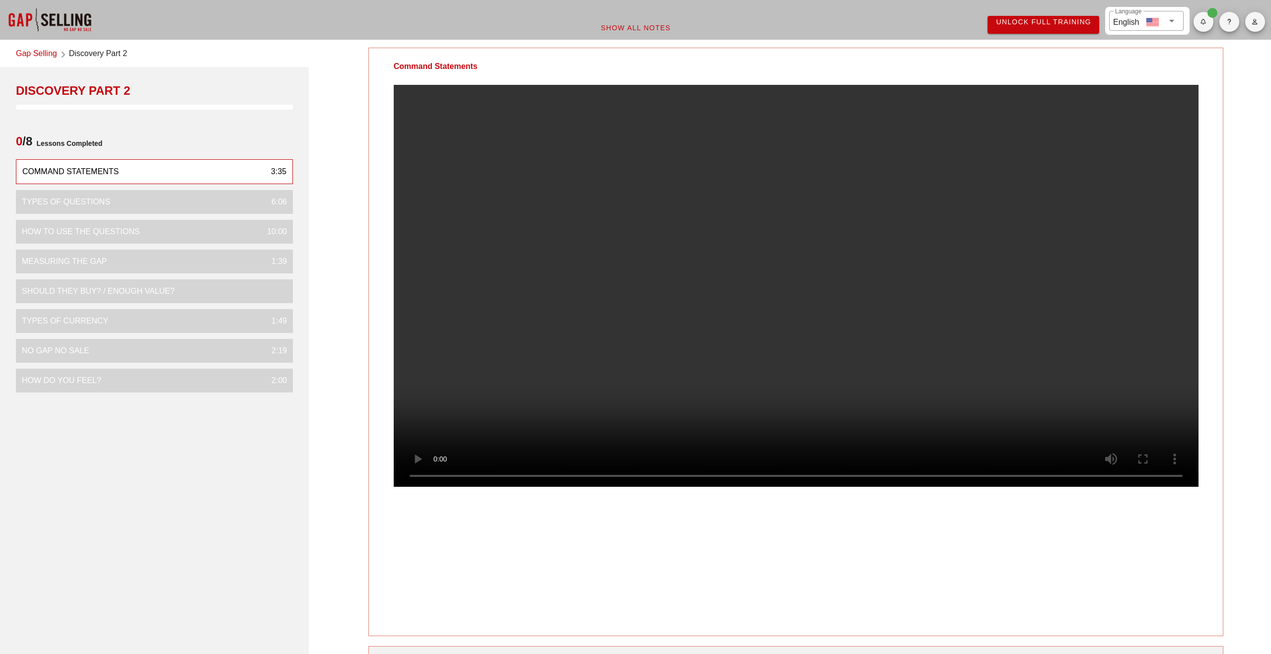
click at [537, 287] on video at bounding box center [796, 286] width 805 height 402
